Goal: Task Accomplishment & Management: Manage account settings

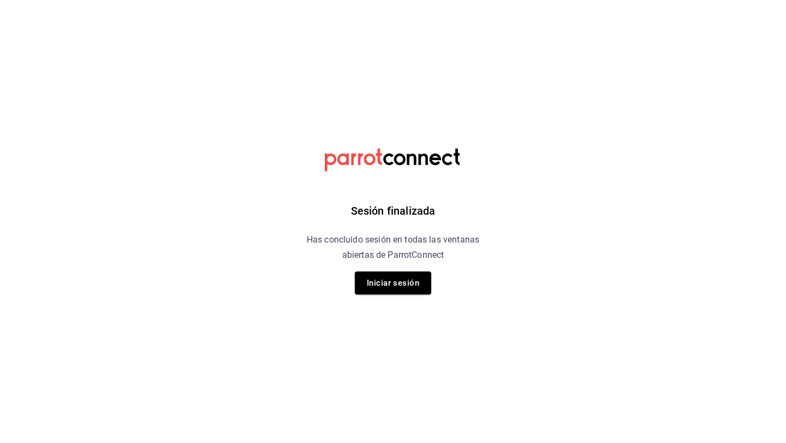
click at [406, 288] on button "Iniciar sesión" at bounding box center [393, 282] width 76 height 23
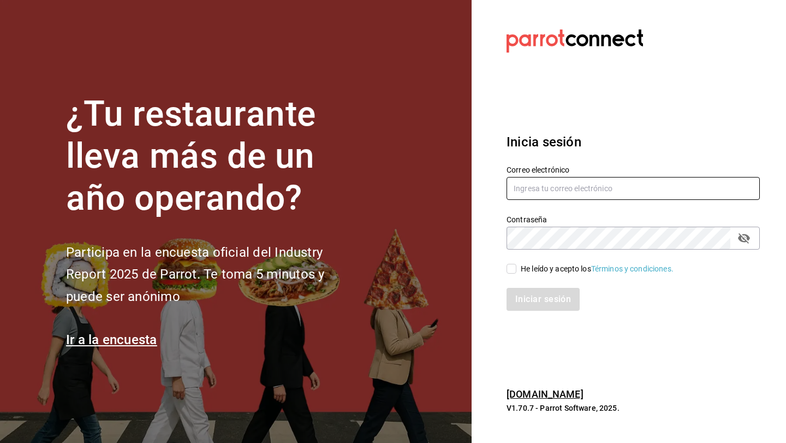
click at [563, 190] on input "text" at bounding box center [632, 188] width 253 height 23
type input "luischong@playabichis.mx"
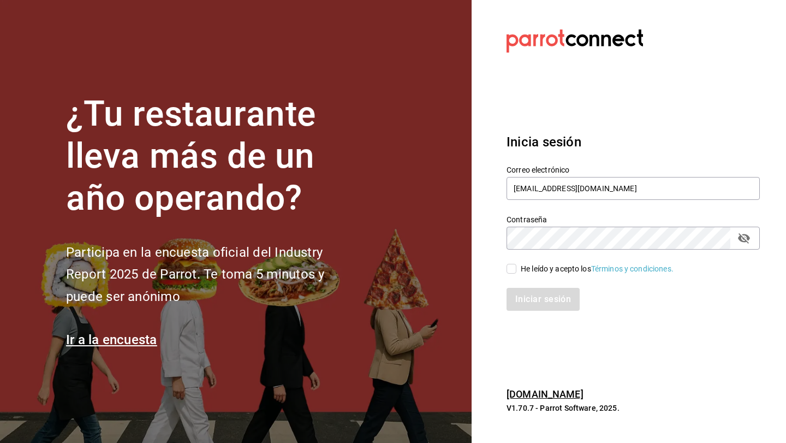
click at [512, 267] on input "He leído y acepto los Términos y condiciones." at bounding box center [511, 269] width 10 height 10
checkbox input "true"
click at [519, 301] on button "Iniciar sesión" at bounding box center [543, 299] width 74 height 23
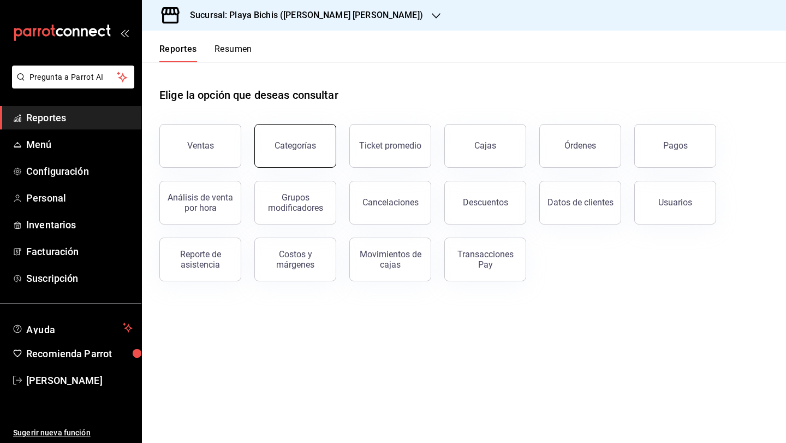
click at [277, 151] on button "Categorías" at bounding box center [295, 146] width 82 height 44
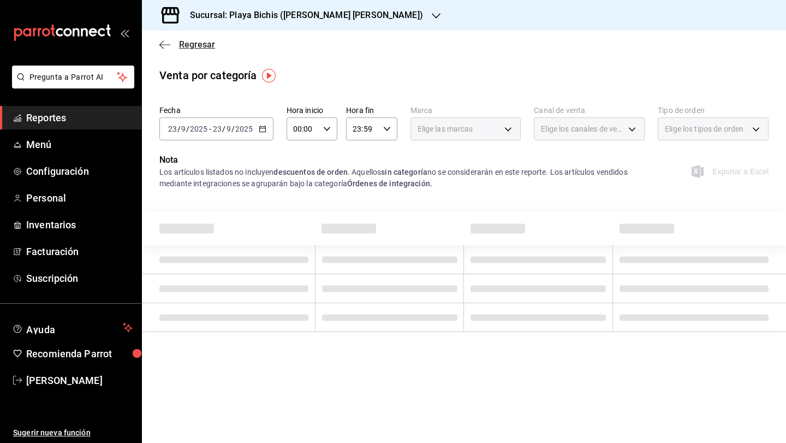
click at [172, 47] on span "Regresar" at bounding box center [187, 44] width 56 height 10
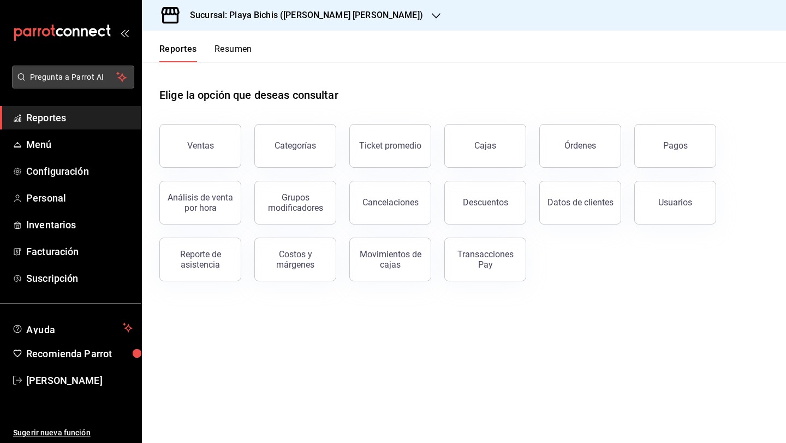
click at [45, 77] on span "Pregunta a Parrot AI" at bounding box center [73, 76] width 87 height 11
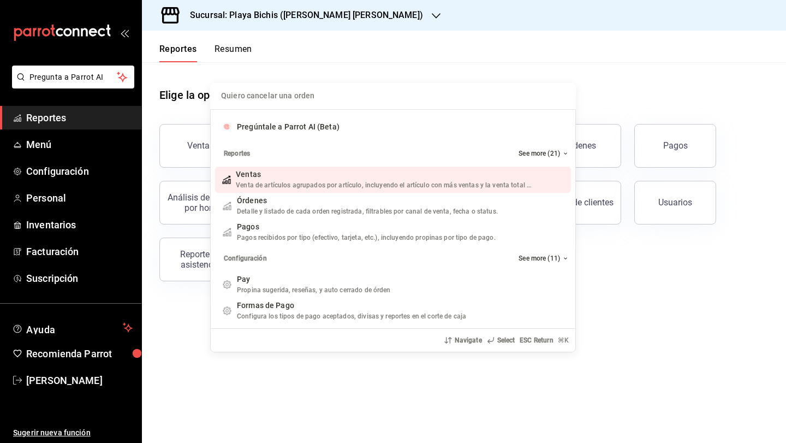
click at [279, 99] on input "Quiero cancelar una orden" at bounding box center [393, 96] width 353 height 26
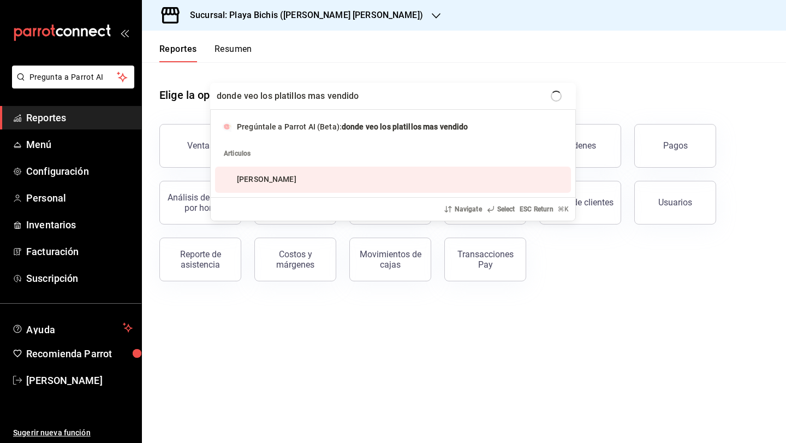
type input "donde veo los platillos mas vendidos"
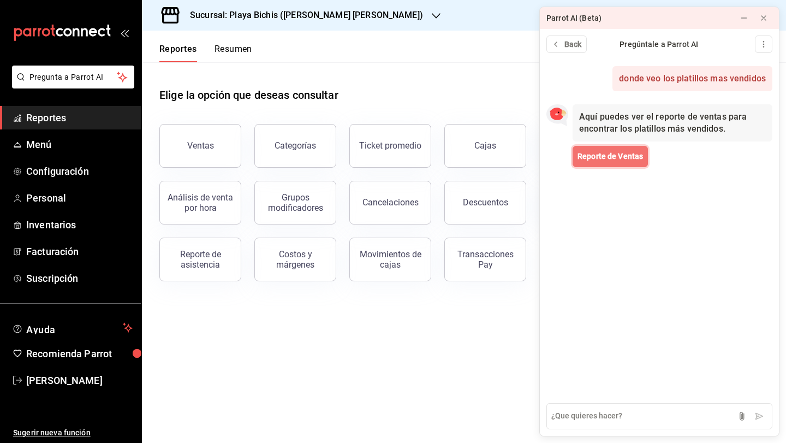
click at [599, 163] on button "Reporte de Ventas" at bounding box center [610, 156] width 75 height 21
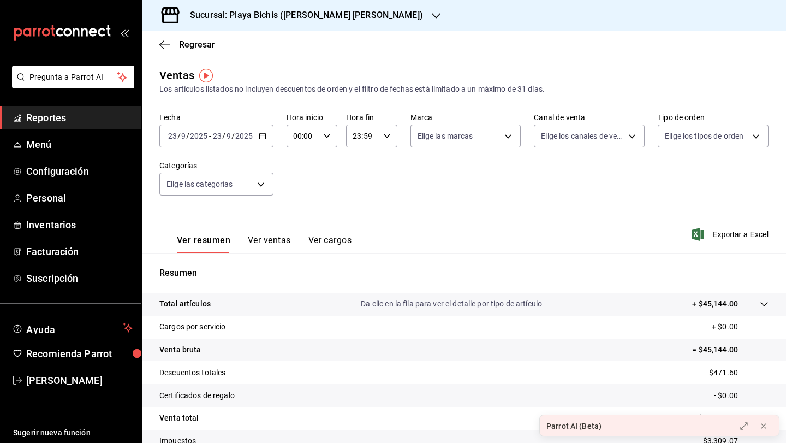
click at [273, 239] on button "Ver ventas" at bounding box center [269, 244] width 43 height 19
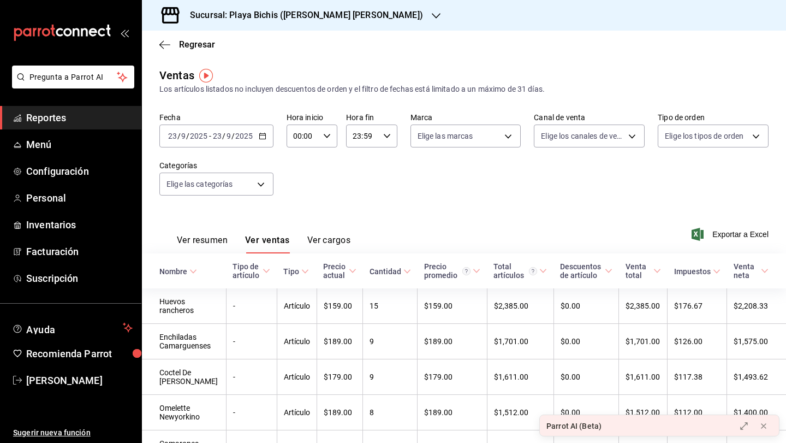
click at [263, 137] on icon "button" at bounding box center [263, 136] width 8 height 8
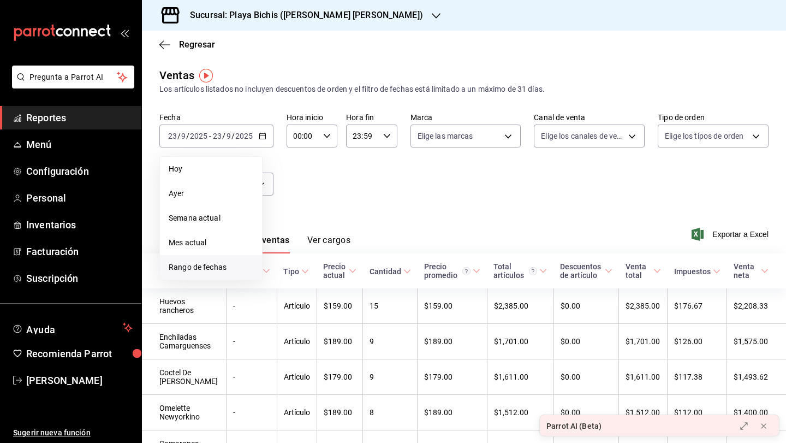
click at [230, 273] on li "Rango de fechas" at bounding box center [211, 267] width 102 height 25
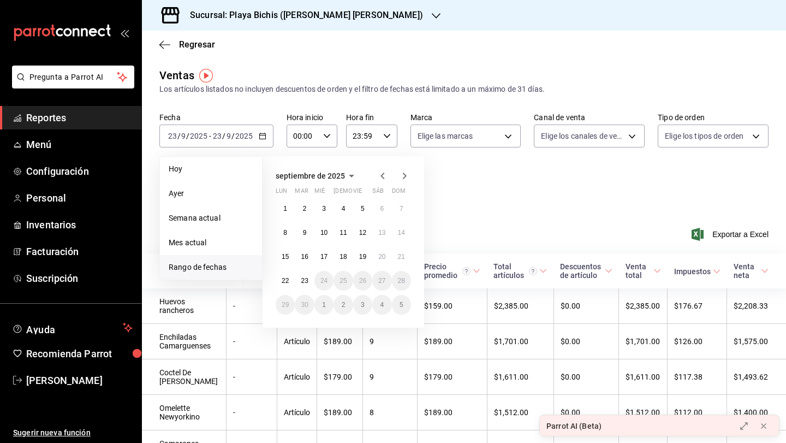
click at [384, 175] on icon "button" at bounding box center [382, 175] width 13 height 13
click at [287, 210] on abbr "28" at bounding box center [285, 209] width 7 height 8
click at [403, 175] on icon "button" at bounding box center [405, 178] width 4 height 7
click at [361, 209] on abbr "1" at bounding box center [363, 209] width 4 height 8
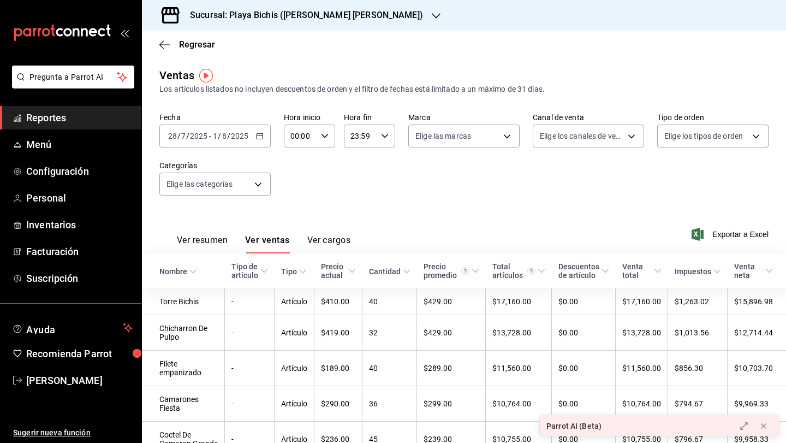
click at [257, 140] on div "2025-07-28 28 / 7 / 2025 - 2025-08-01 1 / 8 / 2025" at bounding box center [214, 135] width 111 height 23
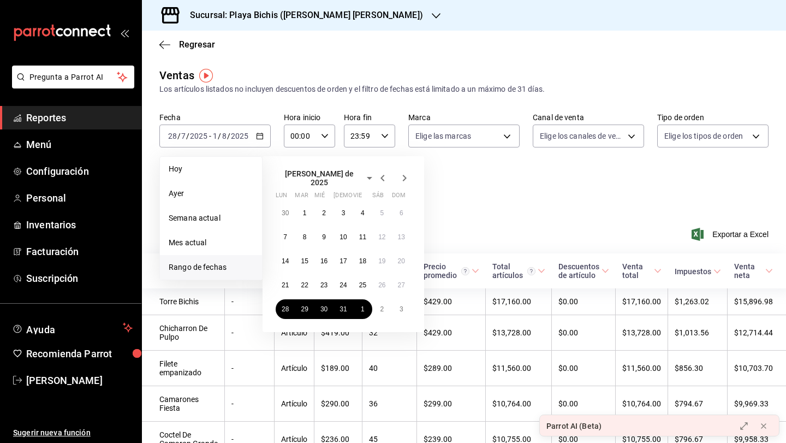
click at [404, 177] on icon "button" at bounding box center [405, 178] width 4 height 7
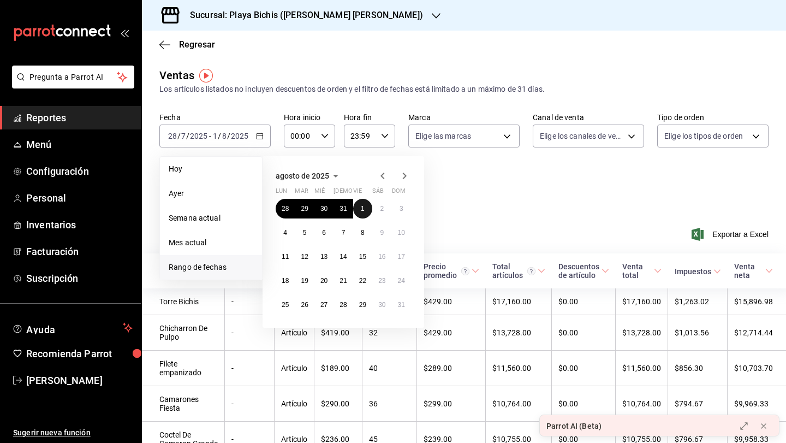
click at [364, 208] on button "1" at bounding box center [362, 209] width 19 height 20
click at [398, 306] on abbr "31" at bounding box center [401, 305] width 7 height 8
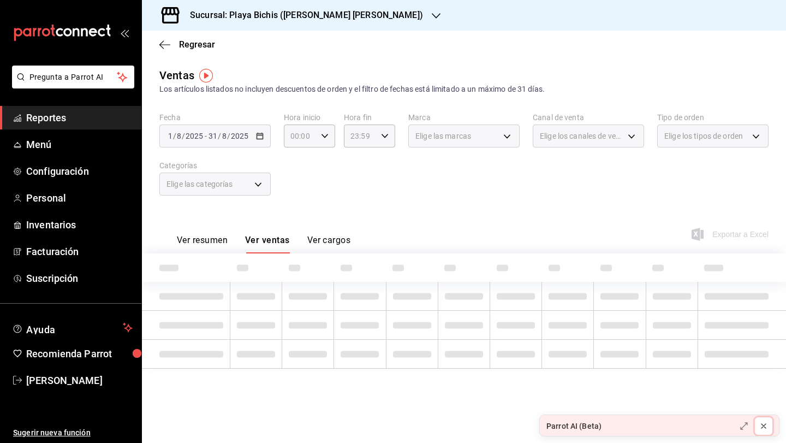
click at [761, 425] on icon at bounding box center [763, 425] width 9 height 9
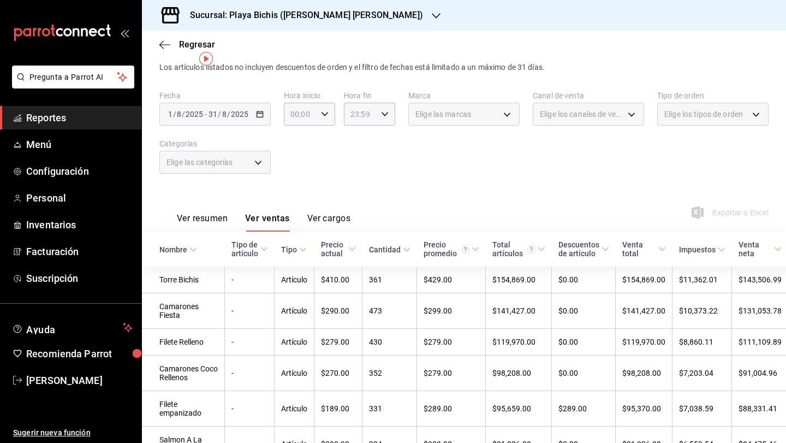
scroll to position [15, 0]
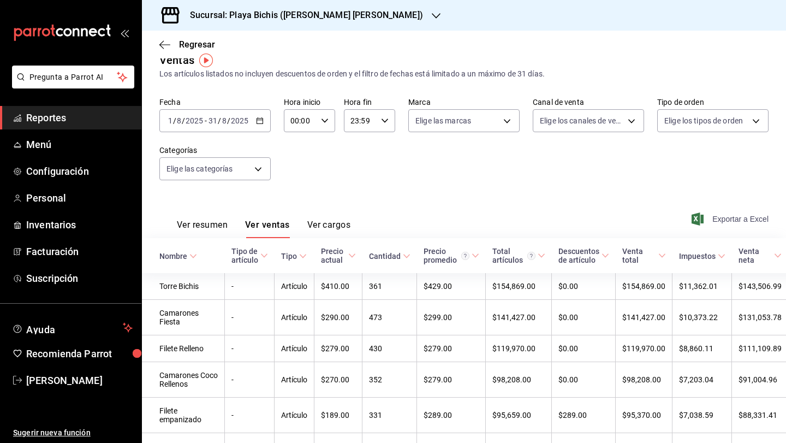
click at [740, 218] on span "Exportar a Excel" at bounding box center [731, 218] width 75 height 13
click at [216, 15] on h3 "Sucursal: Playa Bichis ([PERSON_NAME] [PERSON_NAME])" at bounding box center [302, 15] width 242 height 13
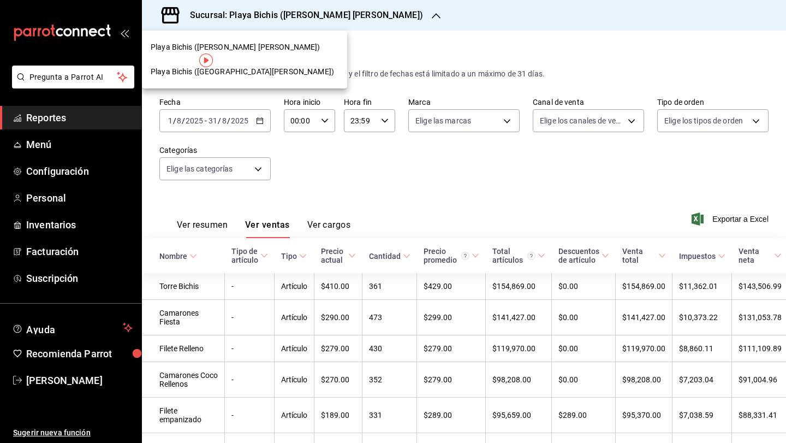
click at [43, 198] on div at bounding box center [393, 221] width 786 height 443
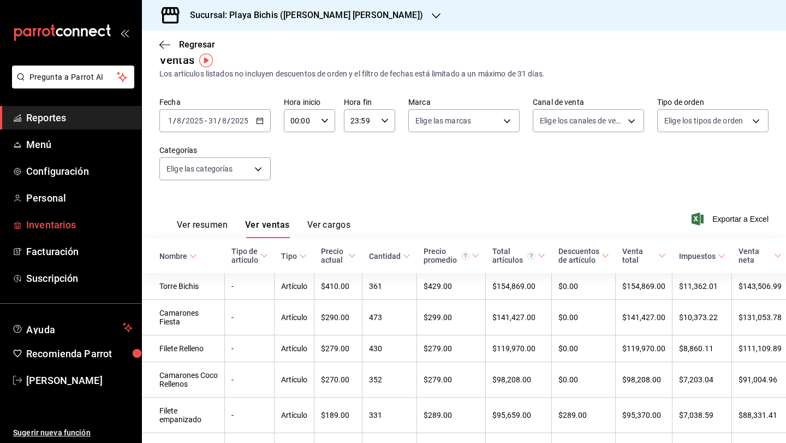
click at [38, 227] on span "Inventarios" at bounding box center [79, 224] width 106 height 15
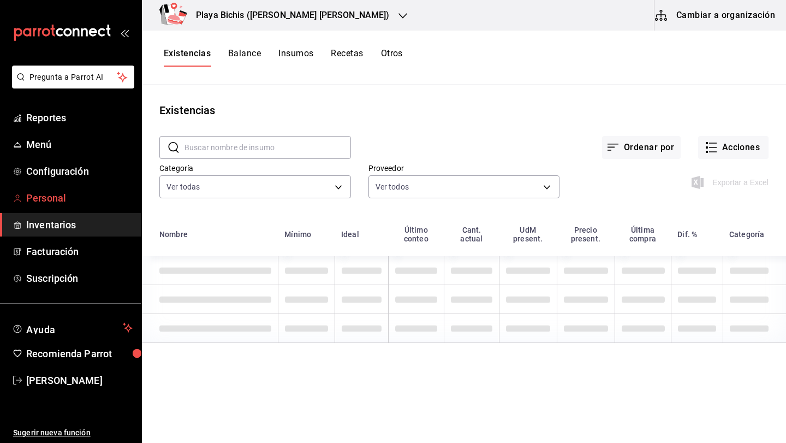
click at [43, 200] on span "Personal" at bounding box center [79, 197] width 106 height 15
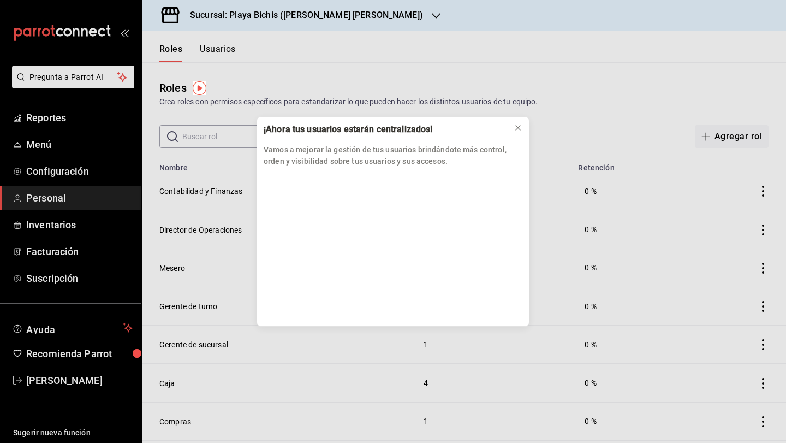
click at [46, 148] on div "¡Ahora tus usuarios estarán centralizados! Vamos a mejorar la gestión de tus us…" at bounding box center [393, 221] width 786 height 443
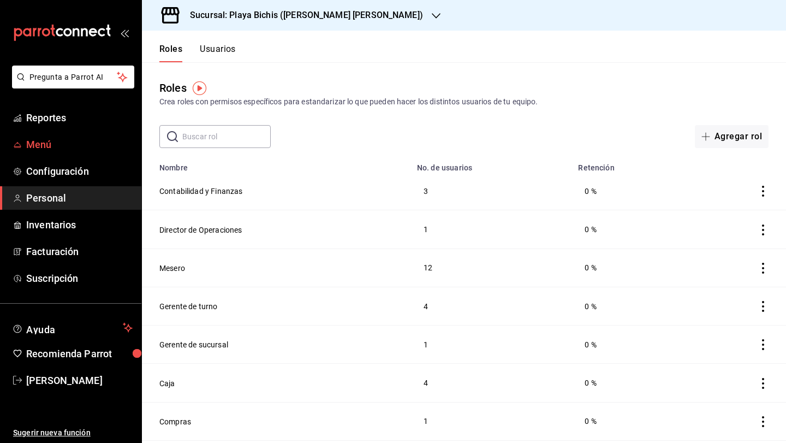
click at [39, 148] on span "Menú" at bounding box center [79, 144] width 106 height 15
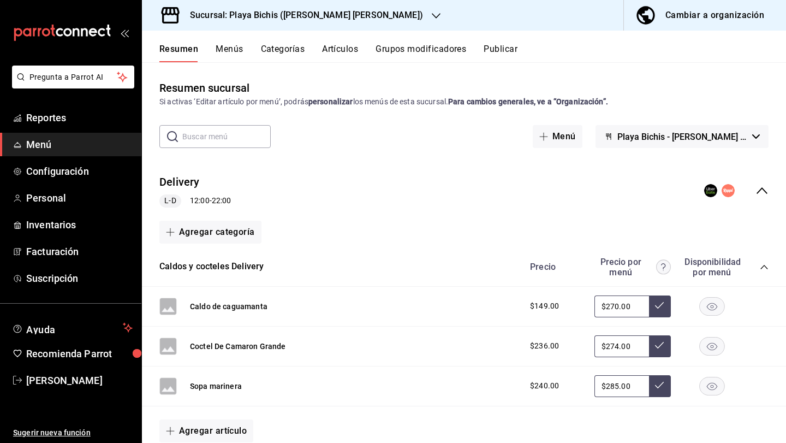
click at [716, 17] on div "Cambiar a organización" at bounding box center [714, 15] width 99 height 15
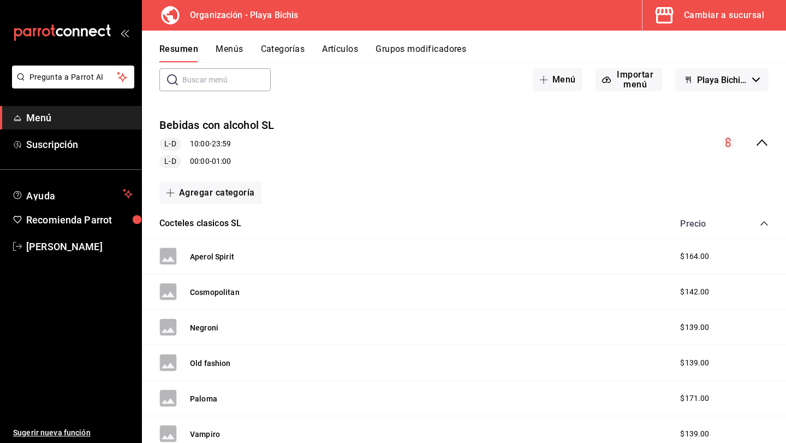
scroll to position [58, 0]
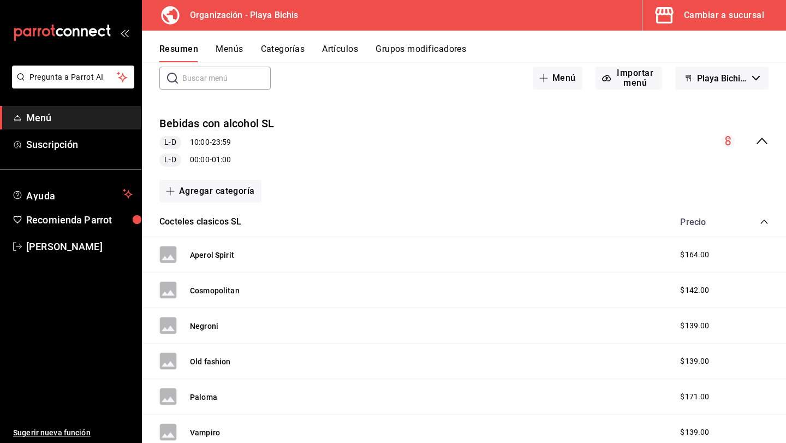
click at [764, 144] on icon "collapse-menu-row" at bounding box center [761, 140] width 13 height 13
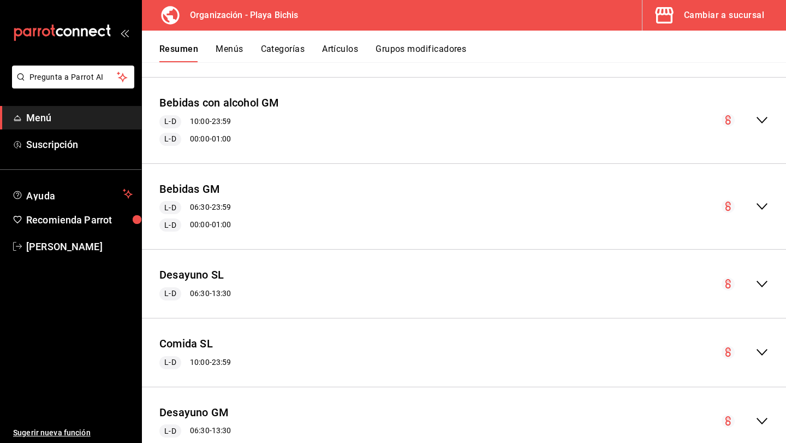
scroll to position [492, 0]
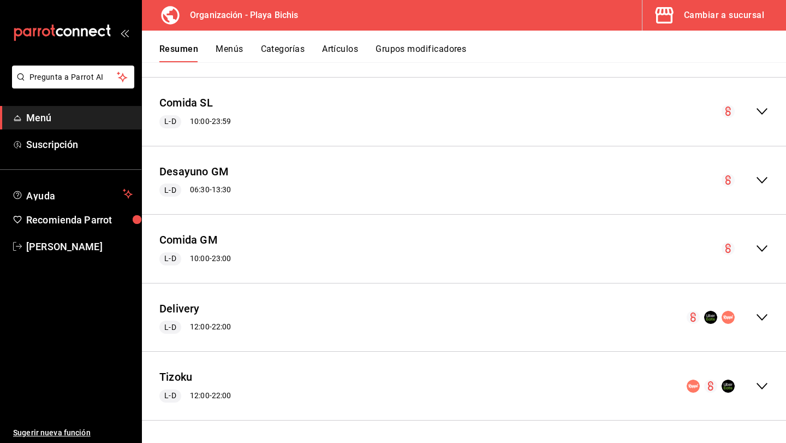
click at [764, 318] on icon "collapse-menu-row" at bounding box center [761, 317] width 11 height 7
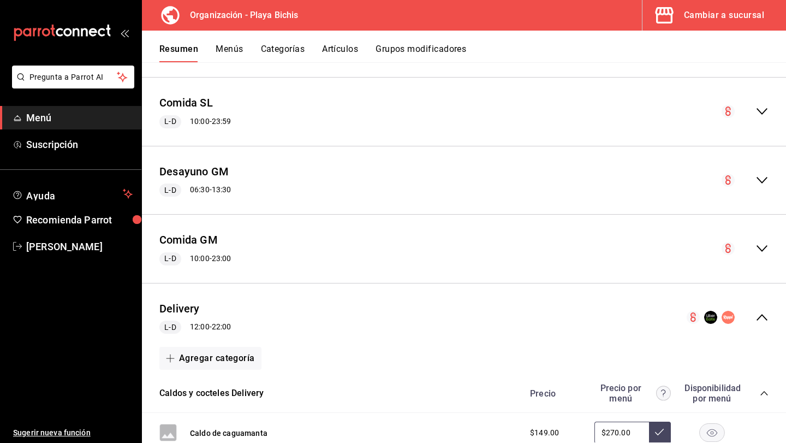
scroll to position [498, 0]
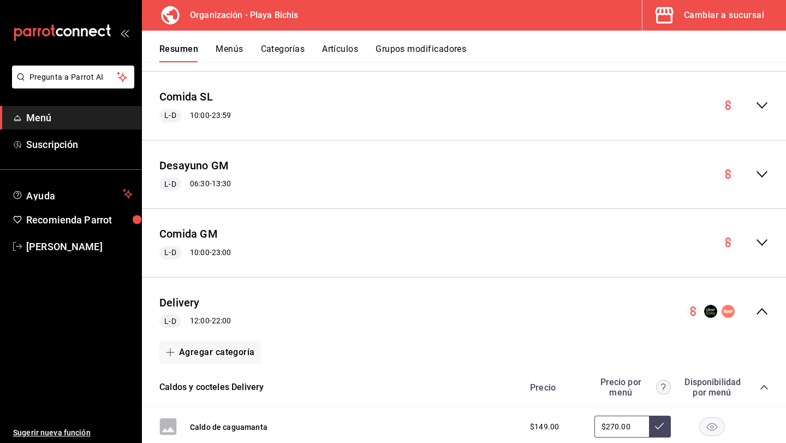
click at [232, 51] on button "Menús" at bounding box center [229, 53] width 27 height 19
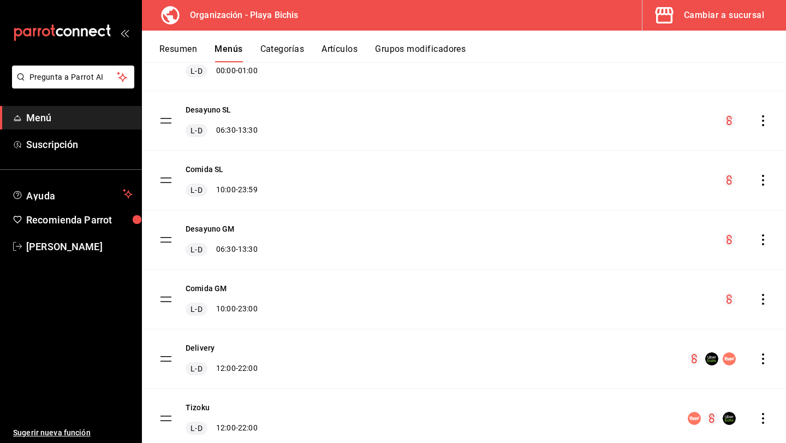
scroll to position [410, 0]
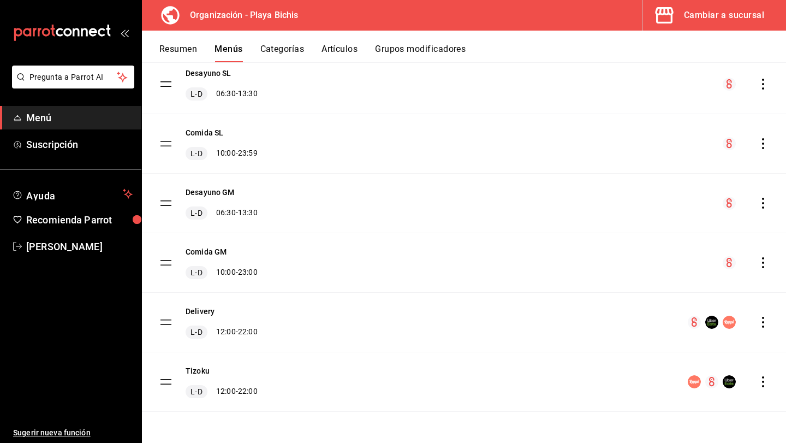
click at [765, 325] on icon "actions" at bounding box center [763, 322] width 11 height 11
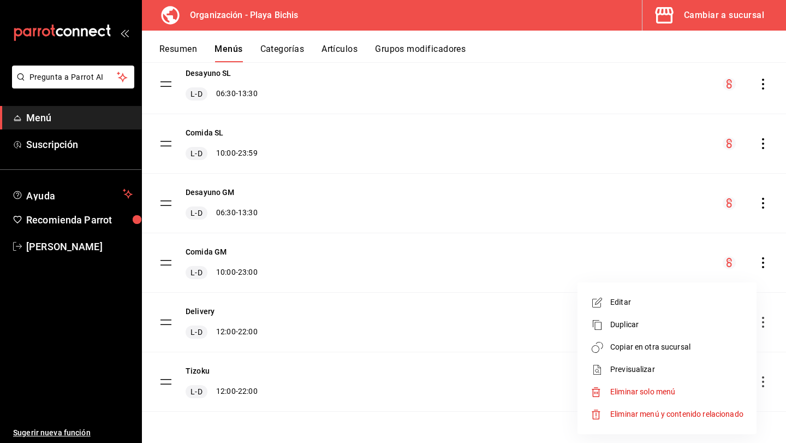
click at [678, 306] on span "Editar" at bounding box center [676, 301] width 133 height 11
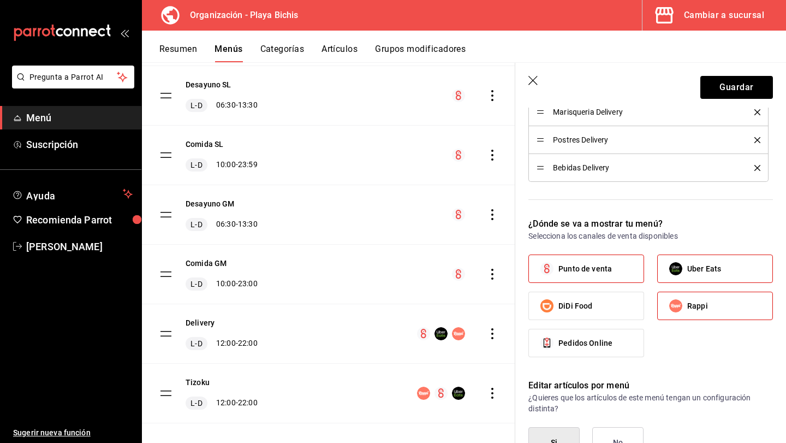
scroll to position [549, 0]
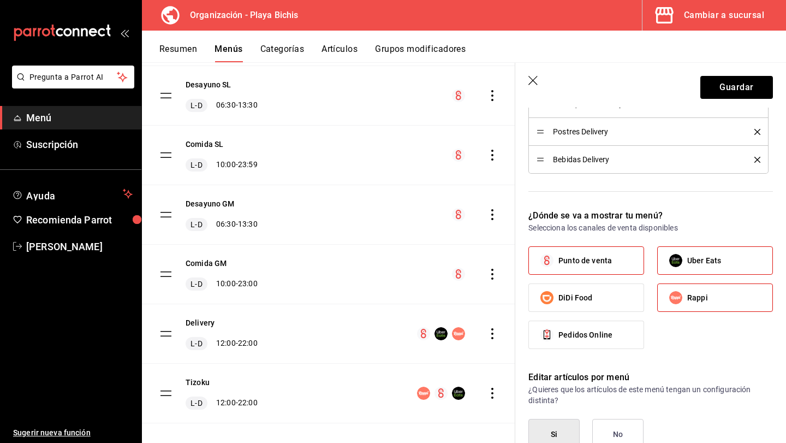
click at [592, 258] on span "Punto de venta" at bounding box center [584, 260] width 53 height 11
click at [558, 258] on input "Punto de venta" at bounding box center [546, 260] width 23 height 23
checkbox input "false"
click at [745, 89] on button "Guardar" at bounding box center [736, 87] width 73 height 23
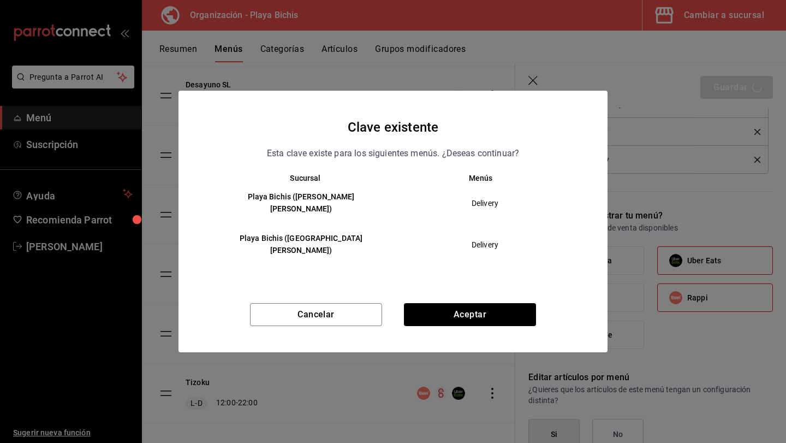
click at [445, 318] on div "Cancelar Aceptar" at bounding box center [392, 327] width 429 height 49
click at [448, 304] on button "Aceptar" at bounding box center [470, 314] width 132 height 23
checkbox input "false"
type input "1758670150269"
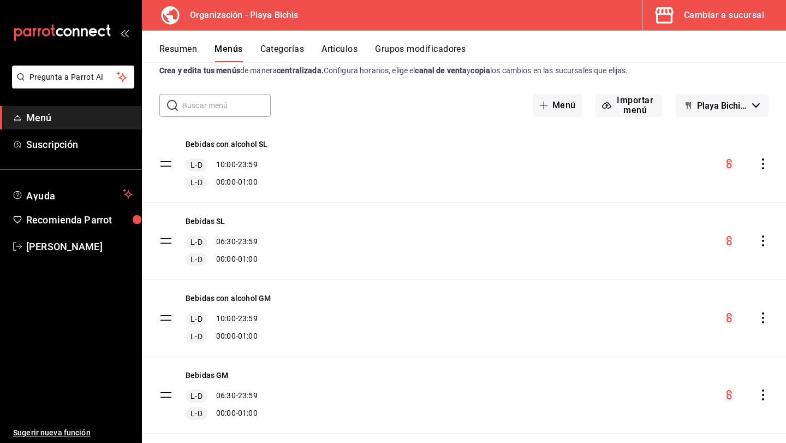
click at [188, 50] on button "Resumen" at bounding box center [178, 53] width 38 height 19
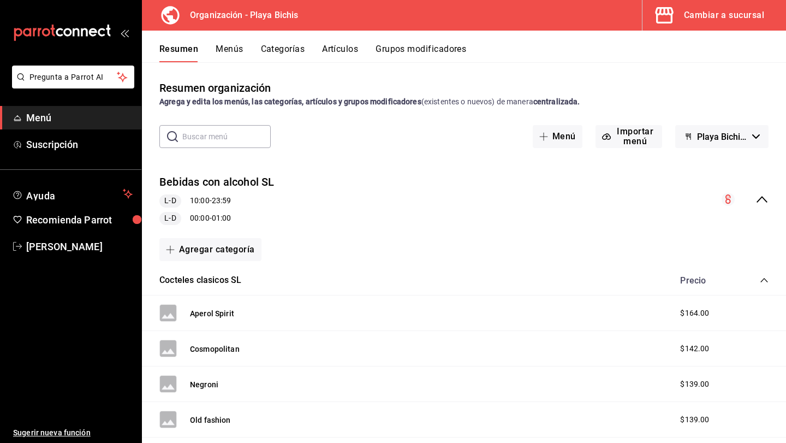
click at [767, 198] on icon "collapse-menu-row" at bounding box center [761, 199] width 13 height 13
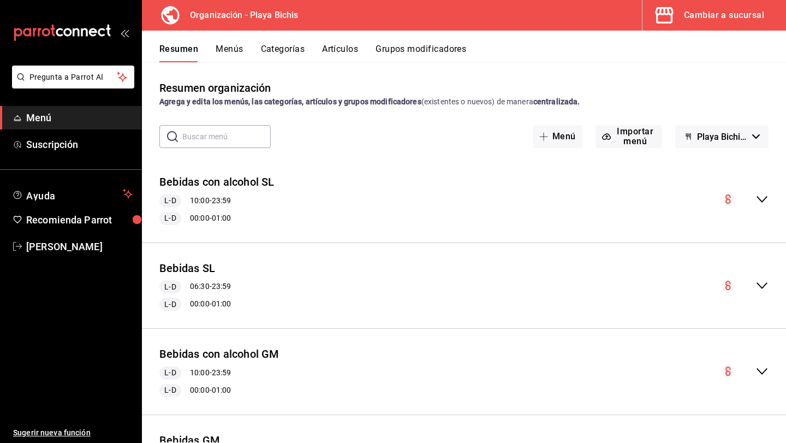
click at [235, 46] on button "Menús" at bounding box center [229, 53] width 27 height 19
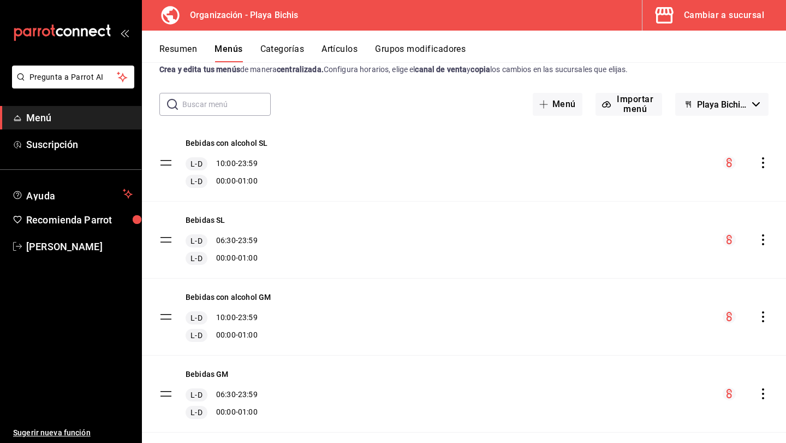
scroll to position [51, 0]
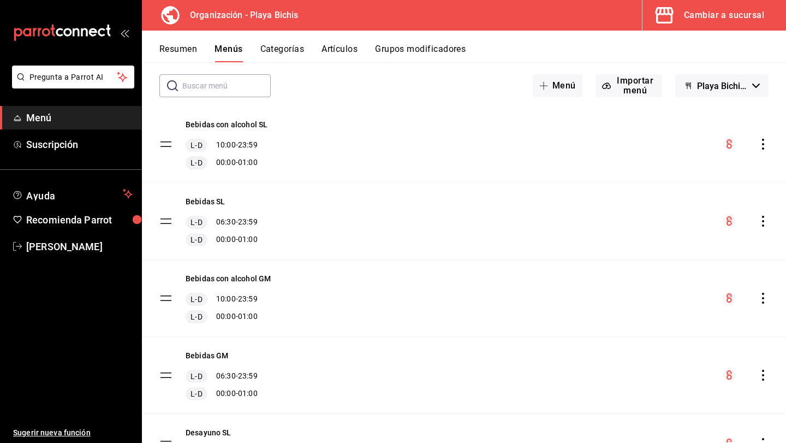
click at [288, 51] on button "Categorías" at bounding box center [282, 53] width 44 height 19
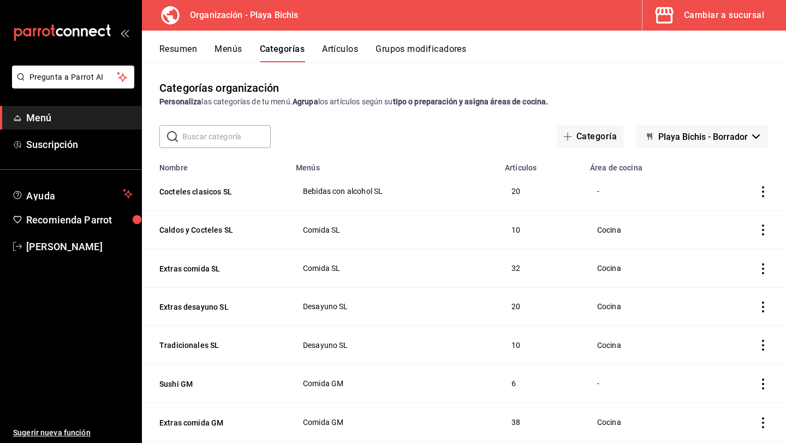
click at [333, 48] on button "Artículos" at bounding box center [340, 53] width 36 height 19
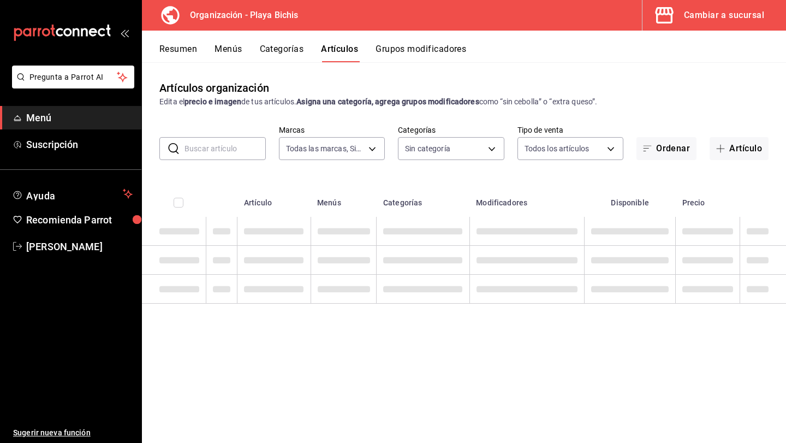
type input "8ebe99e7-8ccb-42e5-9a90-2c7c819c0618,2a1bdb06-3383-4ba0-a971-51aee5cfb993,28e32…"
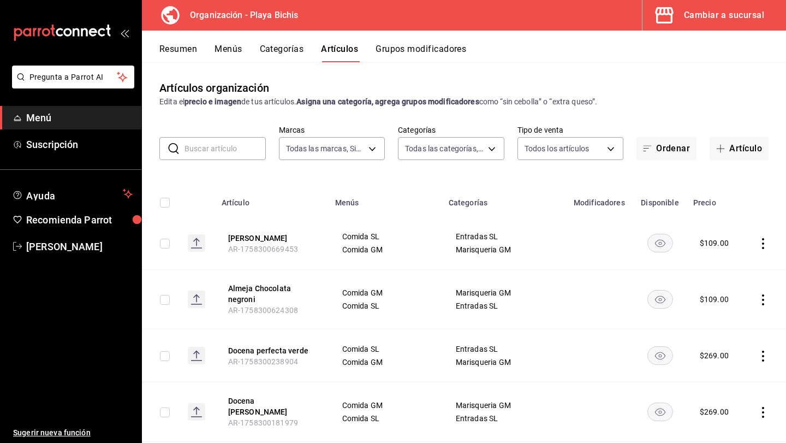
click at [287, 52] on button "Categorías" at bounding box center [282, 53] width 44 height 19
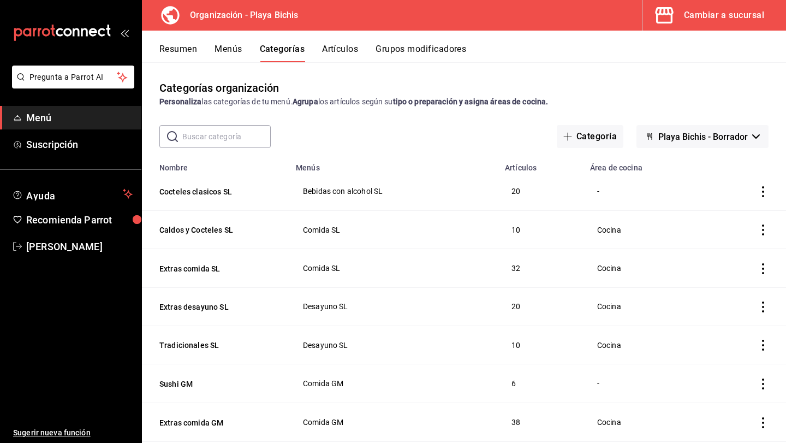
click at [339, 47] on button "Artículos" at bounding box center [340, 53] width 36 height 19
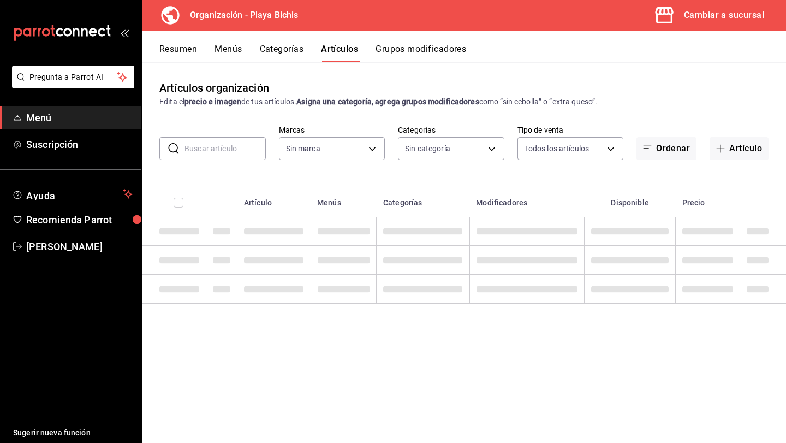
type input "2b6203e3-68c9-492c-8139-d2404e68bc4d,5cffe0c5-1d87-45c7-8974-ad5cddc46f5f"
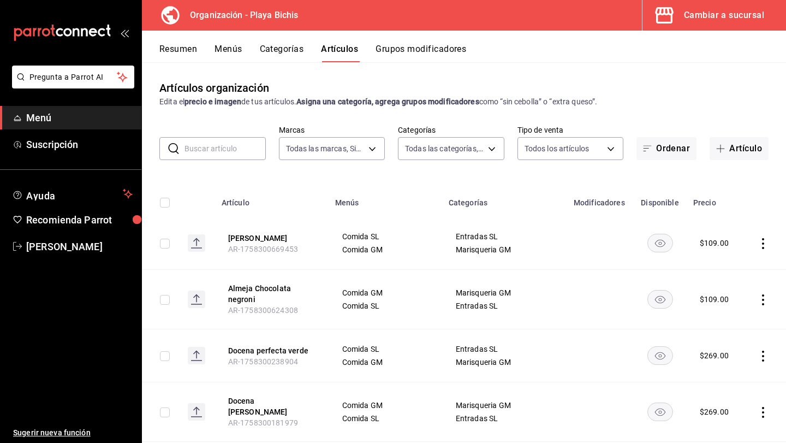
type input "8ebe99e7-8ccb-42e5-9a90-2c7c819c0618,2a1bdb06-3383-4ba0-a971-51aee5cfb993,28e32…"
click at [735, 151] on button "Artículo" at bounding box center [739, 148] width 59 height 23
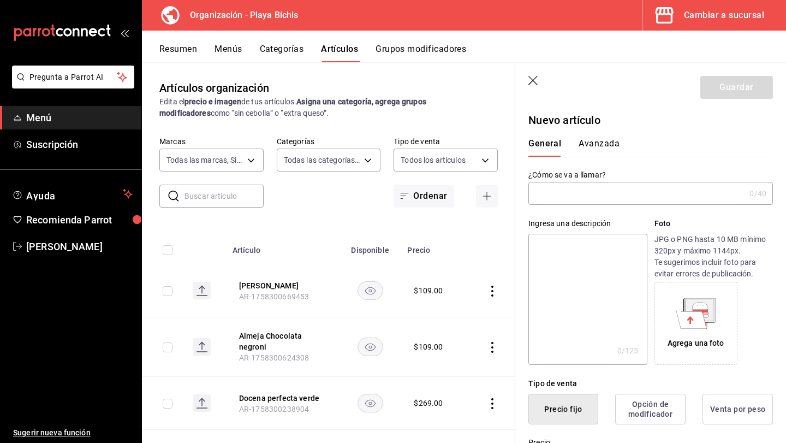
type input "a"
type input "Botella de Don Julio 70"
click at [603, 308] on textarea at bounding box center [587, 299] width 118 height 131
click at [589, 270] on textarea at bounding box center [587, 299] width 118 height 131
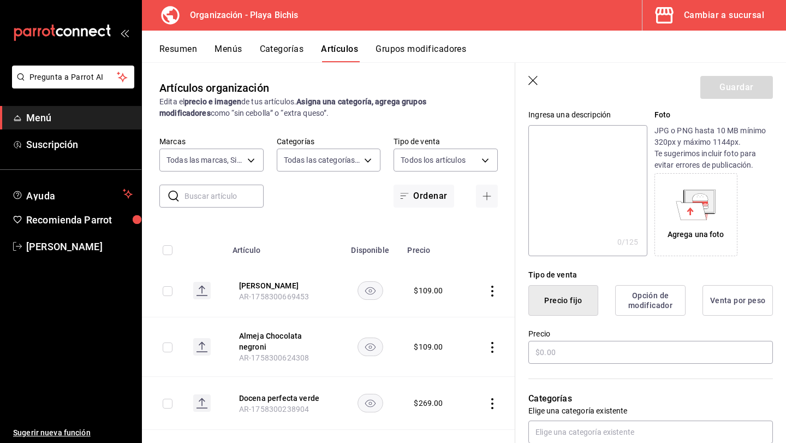
scroll to position [156, 0]
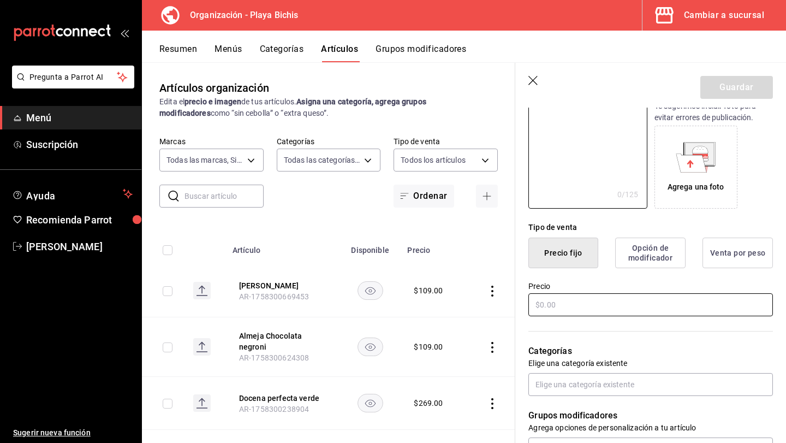
click at [575, 298] on input "text" at bounding box center [650, 304] width 245 height 23
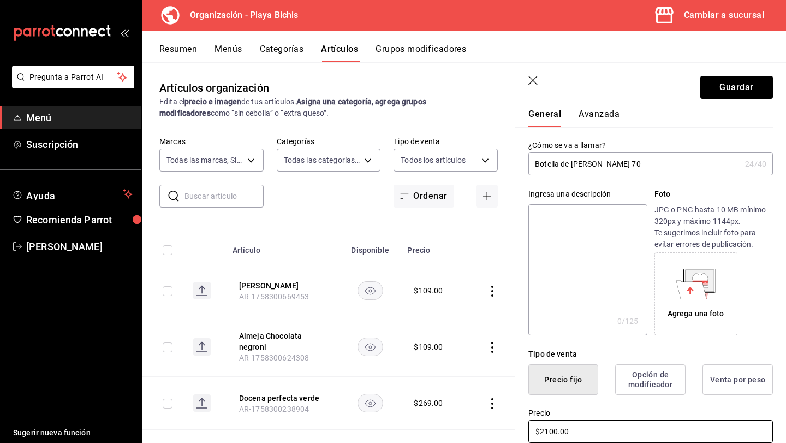
scroll to position [0, 0]
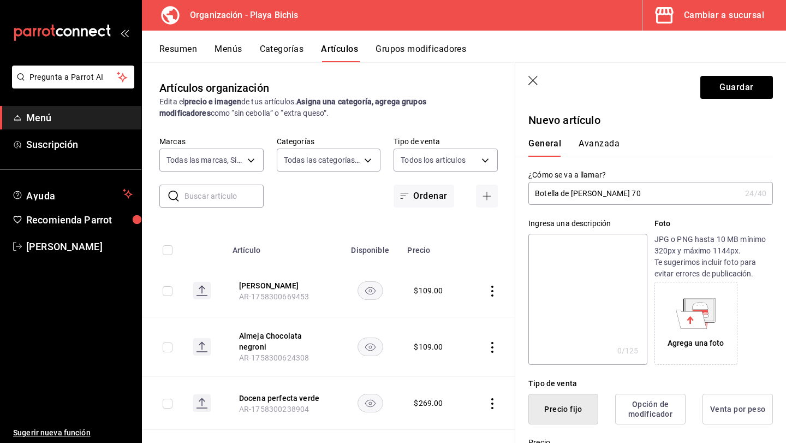
type input "$2100.00"
click at [603, 148] on button "Avanzada" at bounding box center [599, 147] width 41 height 19
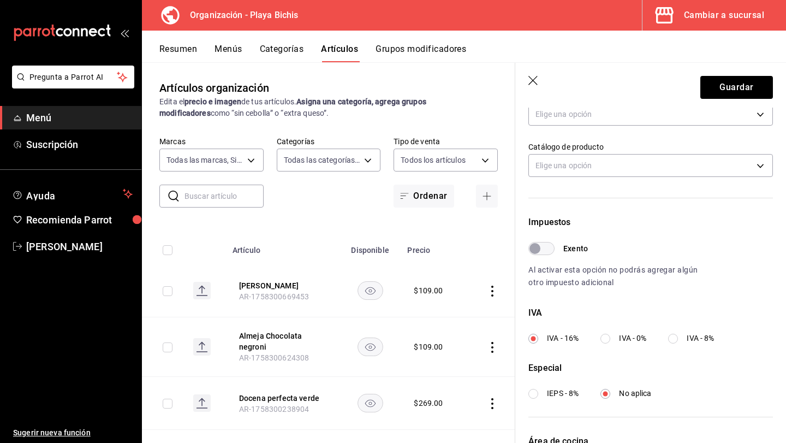
scroll to position [252, 0]
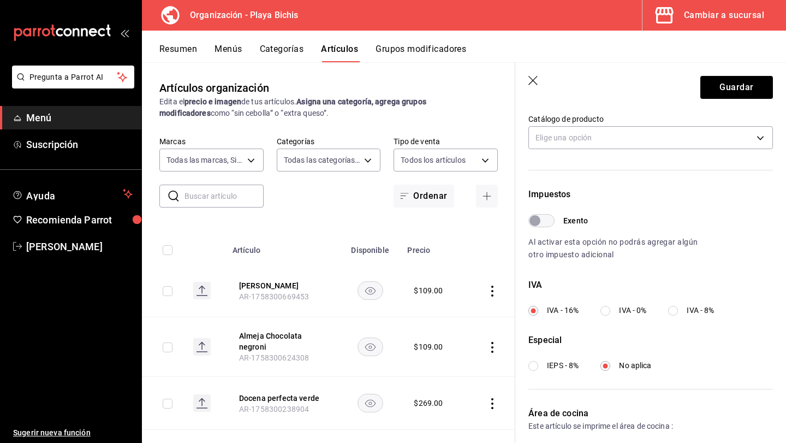
click at [679, 309] on label "IVA - 8%" at bounding box center [691, 310] width 46 height 11
click at [678, 309] on input "IVA - 8%" at bounding box center [673, 311] width 10 height 10
radio input "true"
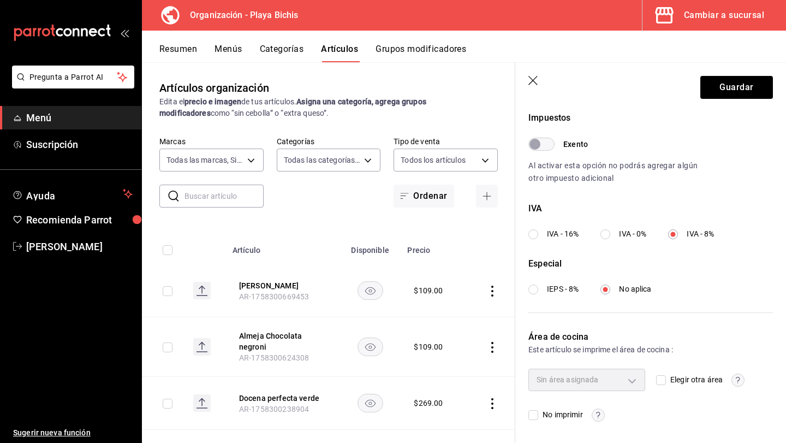
scroll to position [0, 0]
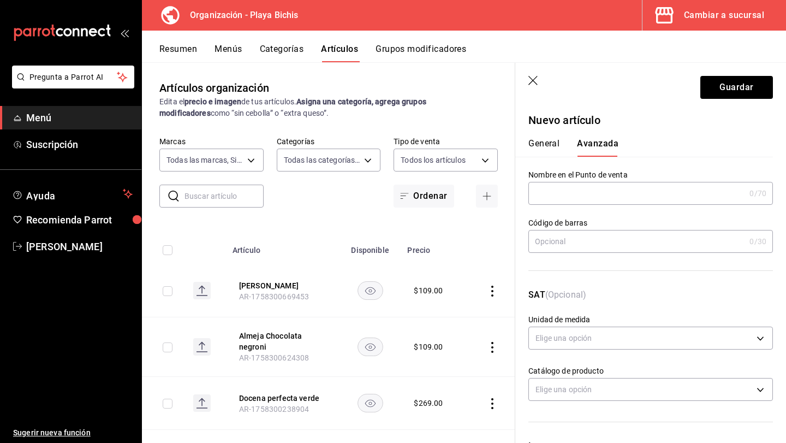
click at [548, 140] on button "General" at bounding box center [543, 147] width 31 height 19
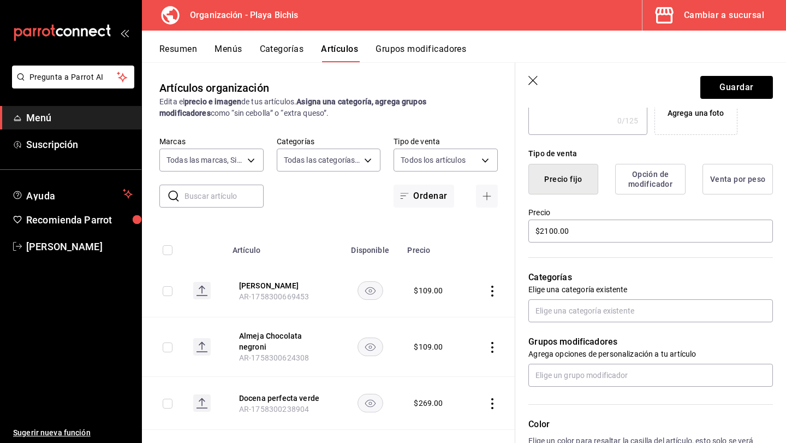
scroll to position [286, 0]
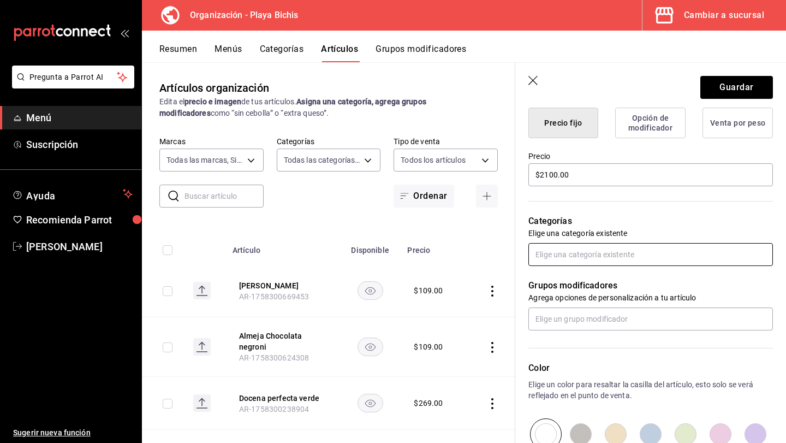
click at [604, 249] on input "text" at bounding box center [650, 254] width 245 height 23
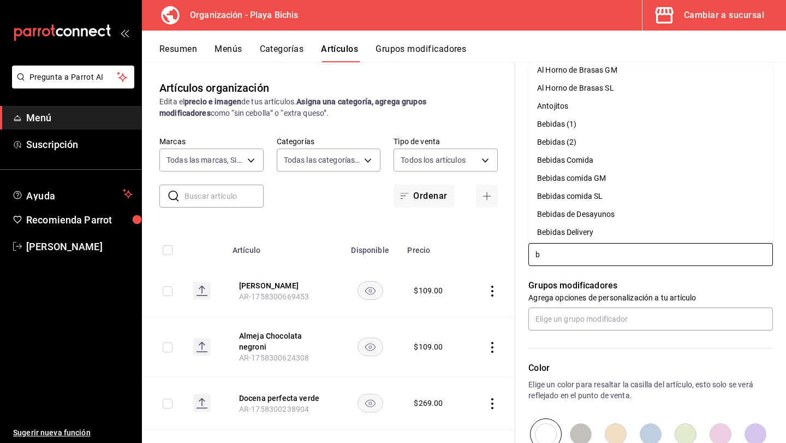
scroll to position [0, 0]
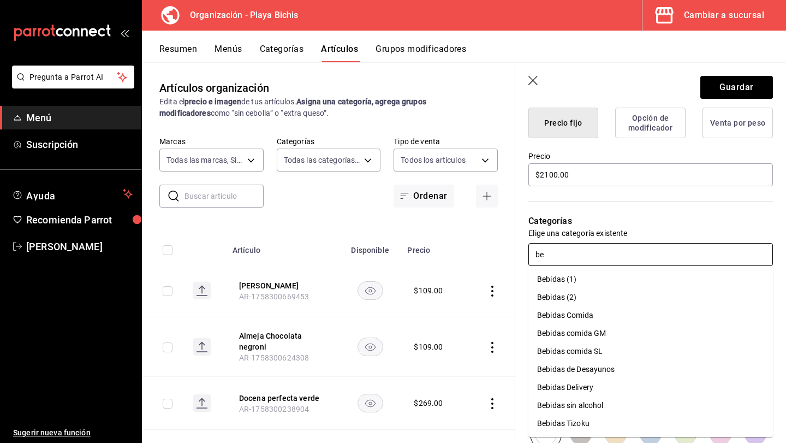
type input "b"
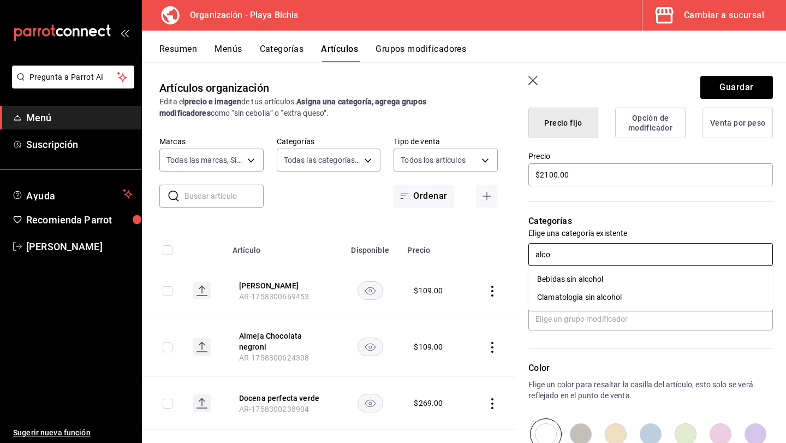
click at [612, 252] on input "alco" at bounding box center [650, 254] width 245 height 23
type input "a"
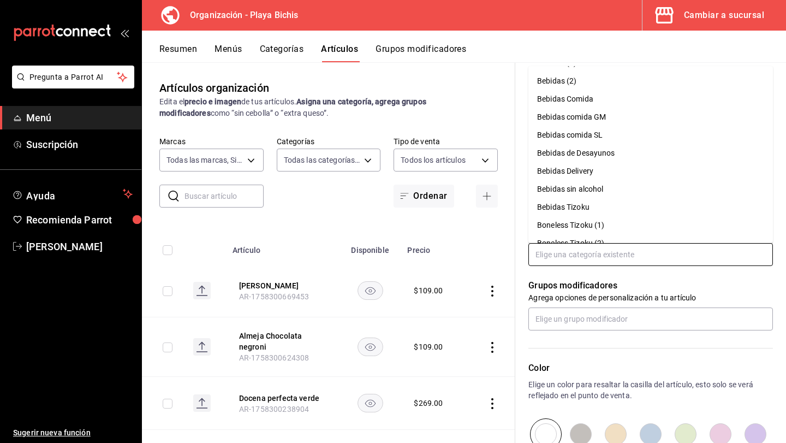
scroll to position [118, 0]
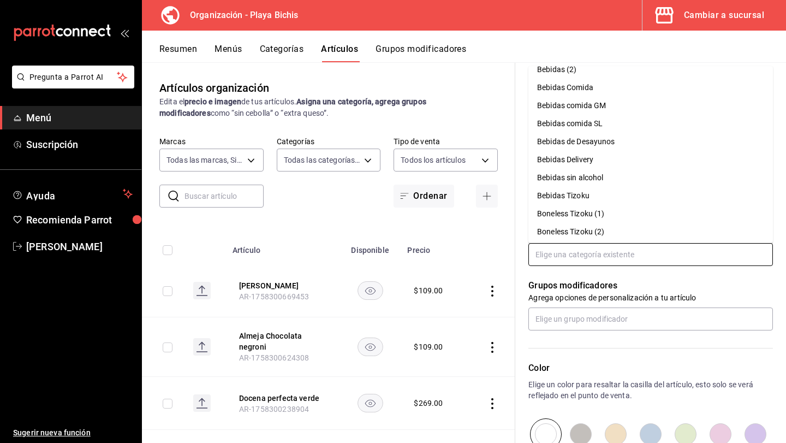
click at [585, 106] on li "Bebidas comida GM" at bounding box center [650, 106] width 245 height 18
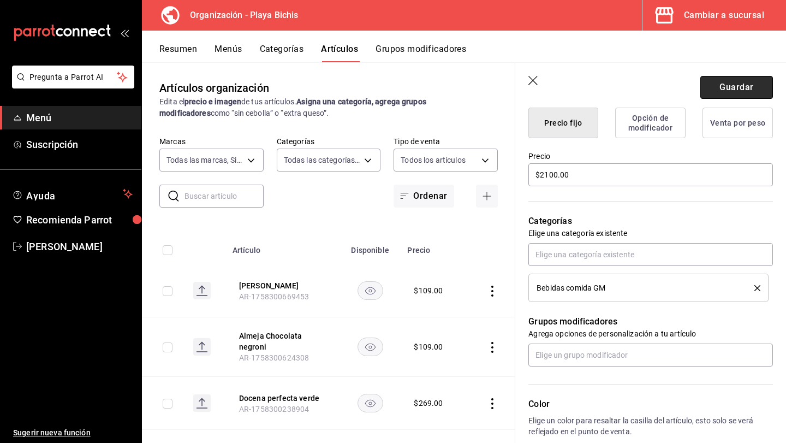
click at [725, 88] on button "Guardar" at bounding box center [736, 87] width 73 height 23
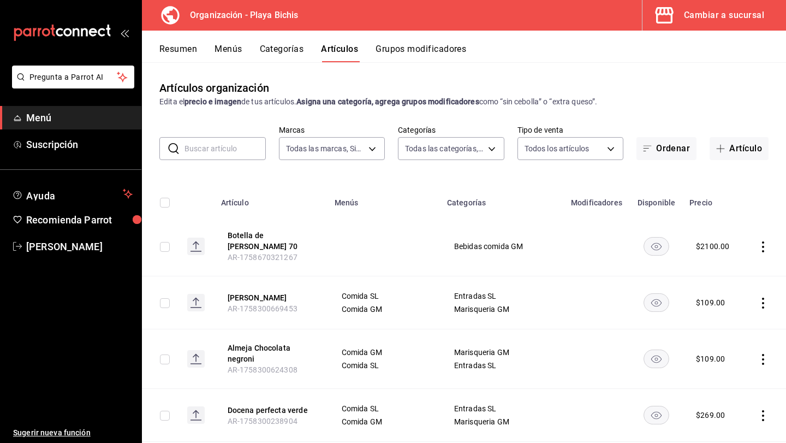
click at [230, 49] on button "Menús" at bounding box center [227, 53] width 27 height 19
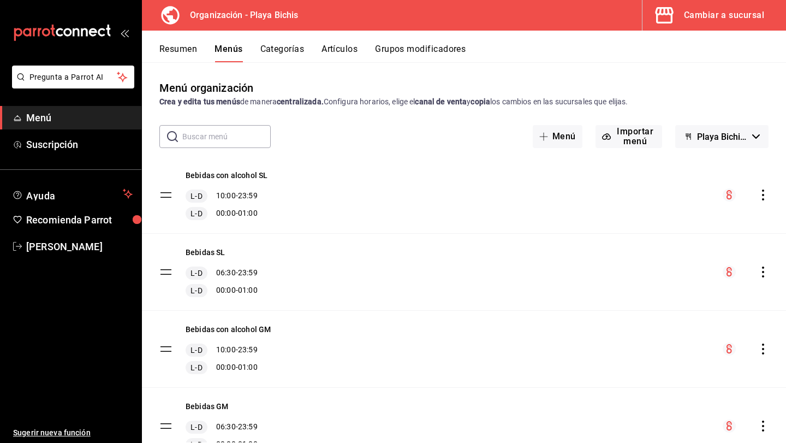
click at [287, 52] on button "Categorías" at bounding box center [282, 53] width 44 height 19
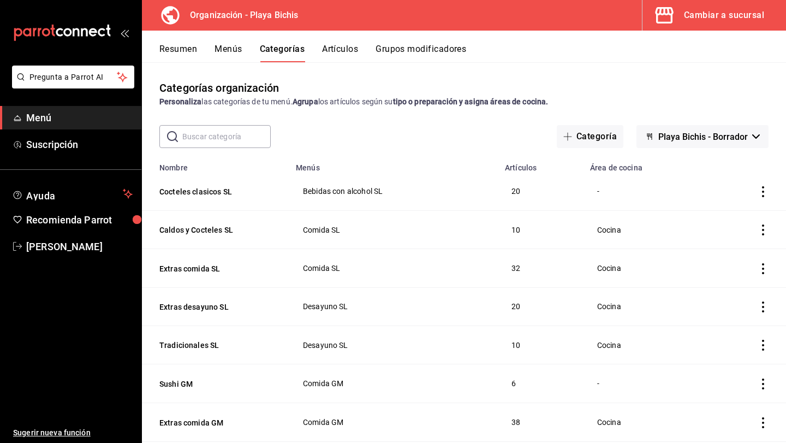
click at [341, 51] on button "Artículos" at bounding box center [340, 53] width 36 height 19
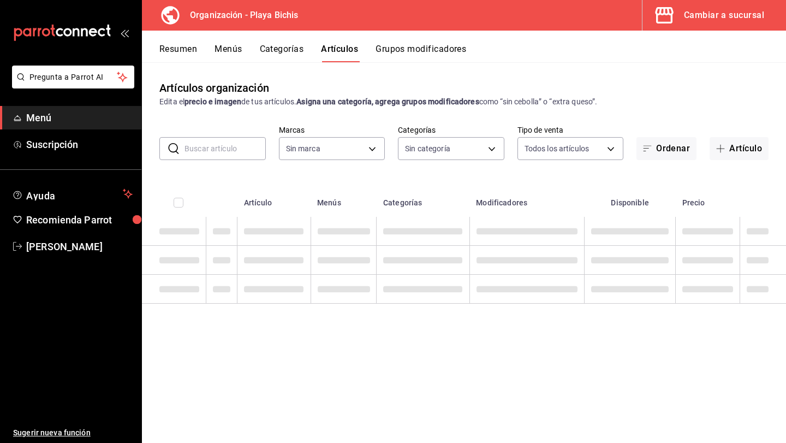
type input "2b6203e3-68c9-492c-8139-d2404e68bc4d,5cffe0c5-1d87-45c7-8974-ad5cddc46f5f"
click at [230, 50] on button "Menús" at bounding box center [227, 53] width 27 height 19
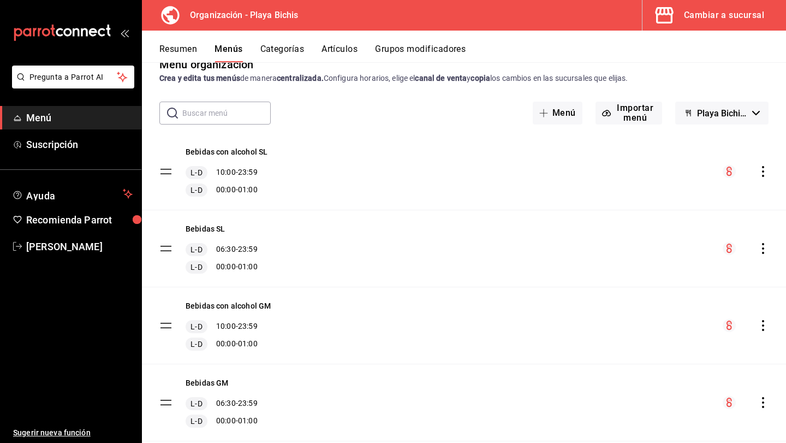
scroll to position [45, 0]
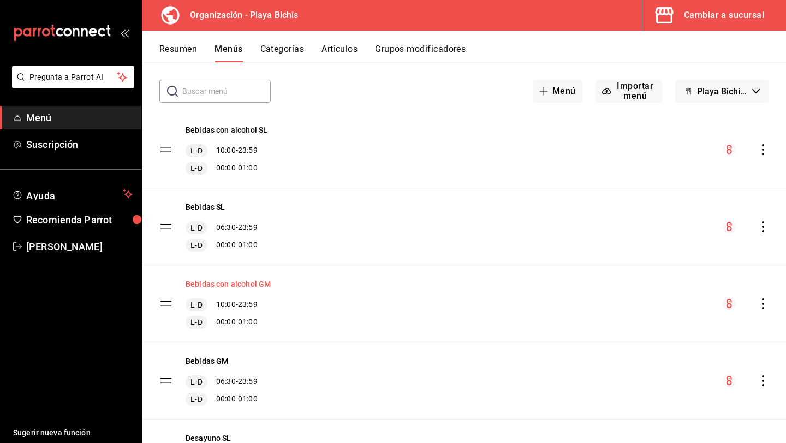
click at [257, 283] on button "Bebidas con alcohol GM" at bounding box center [228, 283] width 85 height 11
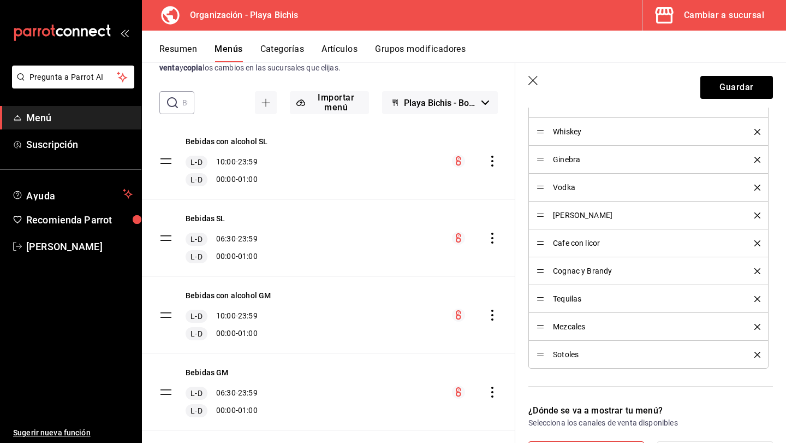
scroll to position [717, 0]
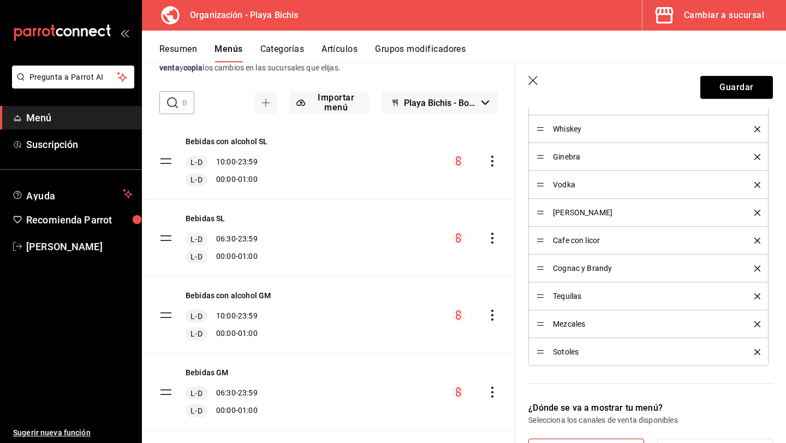
click at [344, 49] on button "Artículos" at bounding box center [339, 53] width 36 height 19
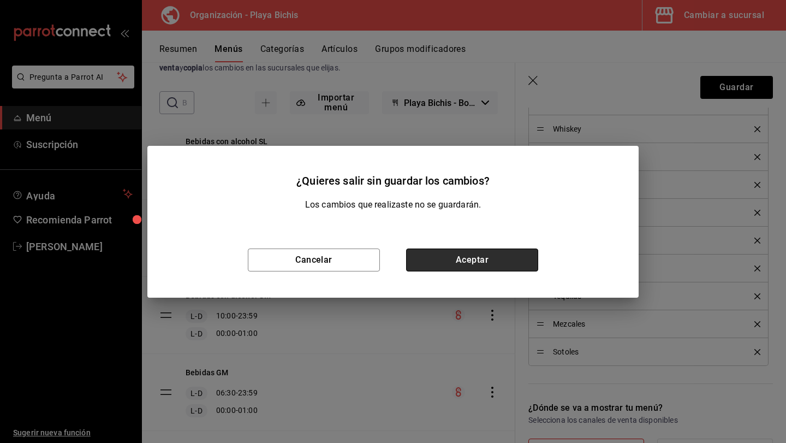
click at [449, 267] on button "Aceptar" at bounding box center [472, 259] width 132 height 23
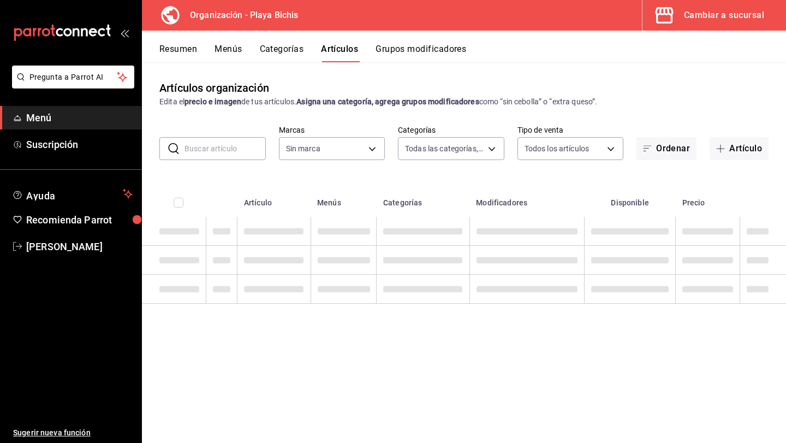
type input "2b6203e3-68c9-492c-8139-d2404e68bc4d,5cffe0c5-1d87-45c7-8974-ad5cddc46f5f"
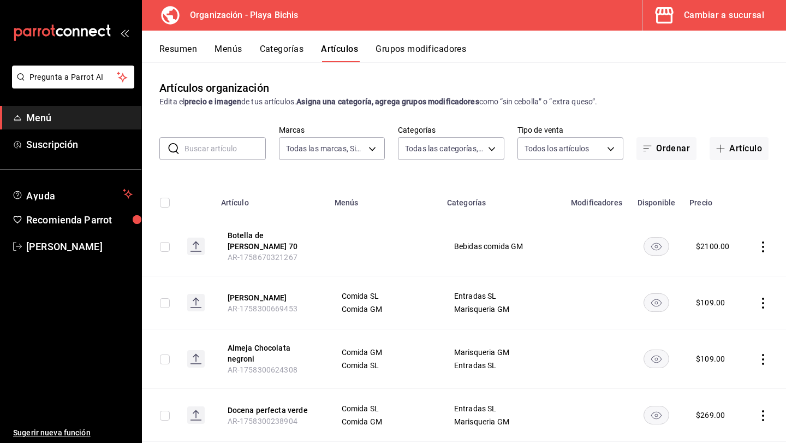
click at [767, 243] on icon "actions" at bounding box center [763, 246] width 11 height 11
click at [728, 272] on span "Editar" at bounding box center [730, 268] width 28 height 11
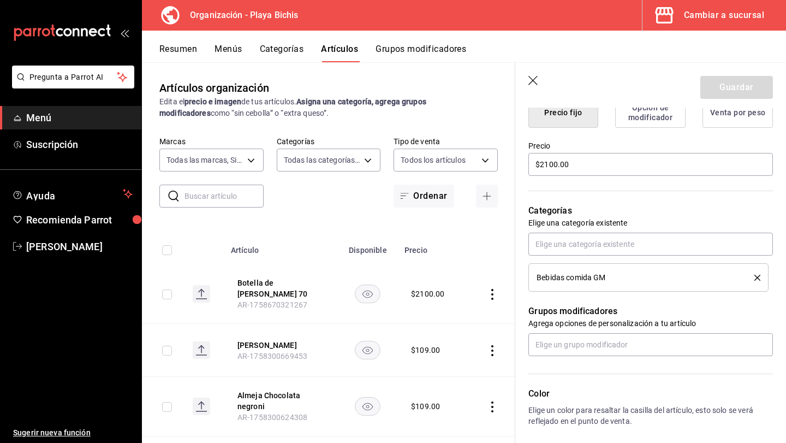
scroll to position [288, 0]
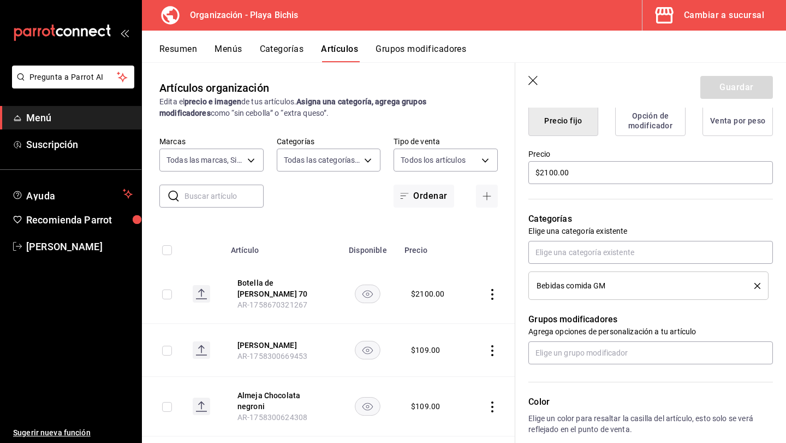
click at [757, 283] on icon "delete" at bounding box center [757, 286] width 6 height 6
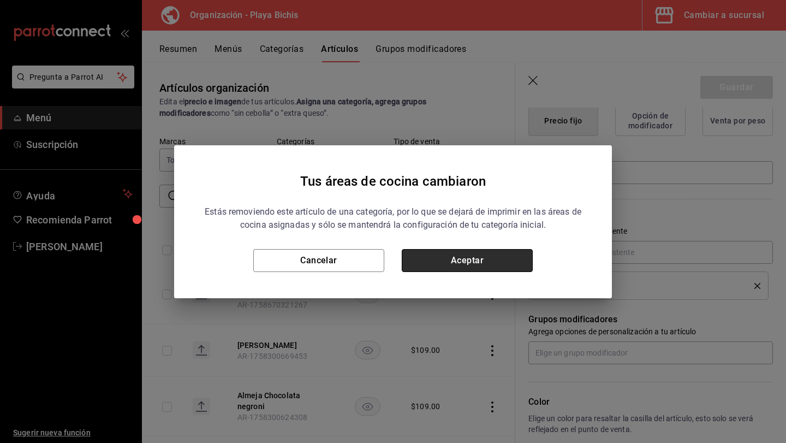
click at [511, 251] on button "Aceptar" at bounding box center [467, 260] width 131 height 23
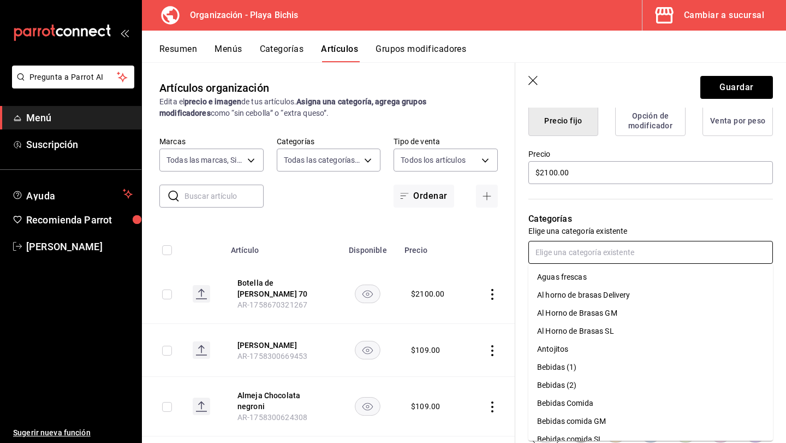
click at [573, 255] on input "text" at bounding box center [650, 252] width 245 height 23
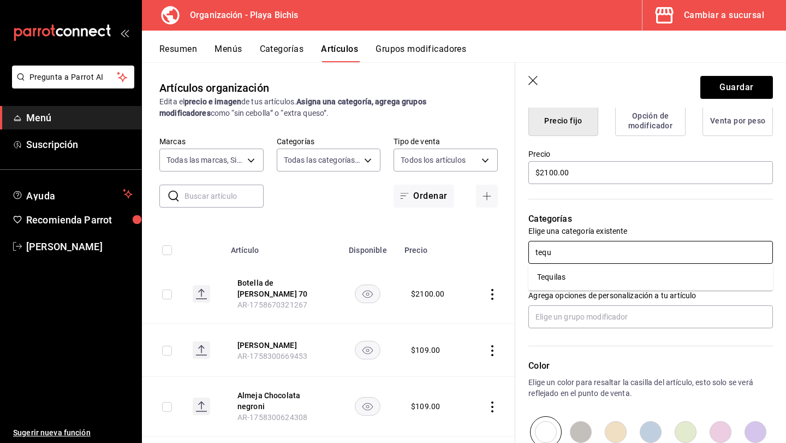
type input "tequi"
click at [581, 275] on li "Tequilas" at bounding box center [650, 277] width 245 height 18
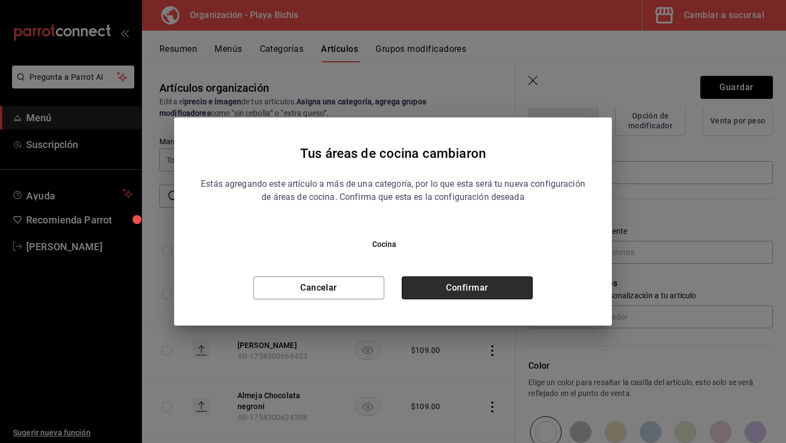
click at [487, 285] on button "Confirmar" at bounding box center [467, 287] width 131 height 23
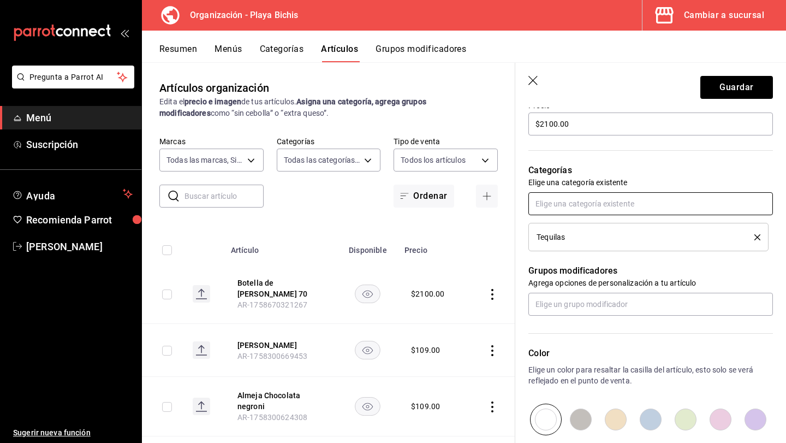
scroll to position [315, 0]
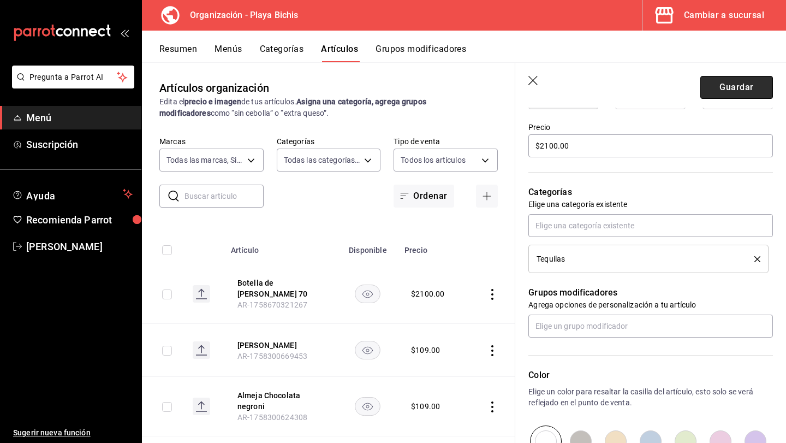
click at [732, 88] on button "Guardar" at bounding box center [736, 87] width 73 height 23
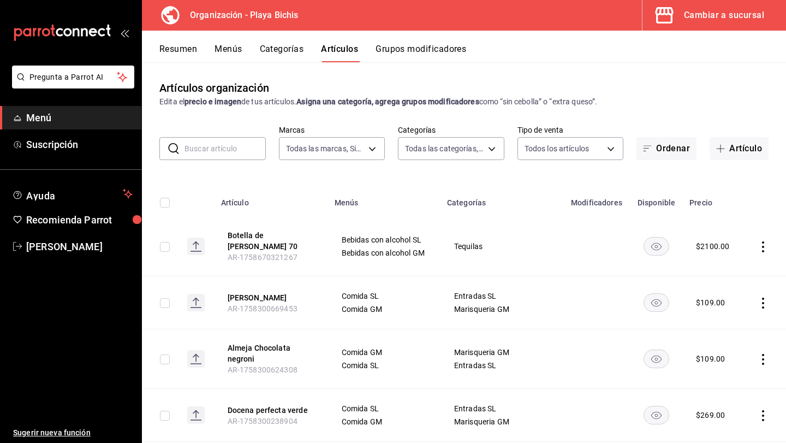
click at [761, 245] on icon "actions" at bounding box center [763, 246] width 11 height 11
click at [727, 270] on span "Editar" at bounding box center [730, 268] width 28 height 11
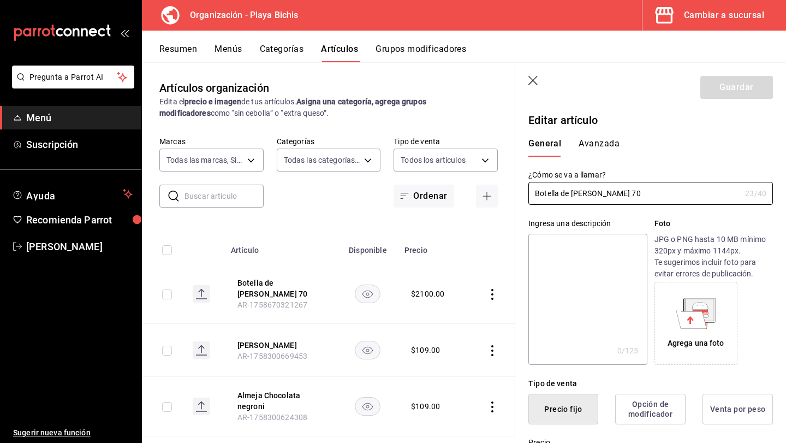
click at [603, 142] on button "Avanzada" at bounding box center [599, 147] width 41 height 19
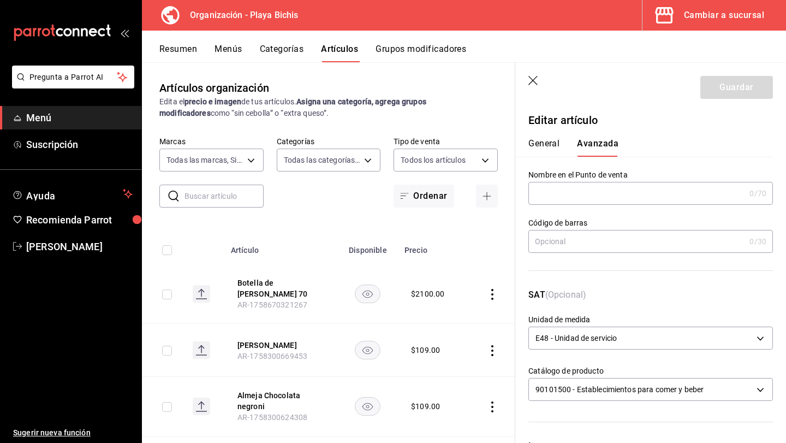
click at [533, 83] on icon "button" at bounding box center [533, 81] width 11 height 11
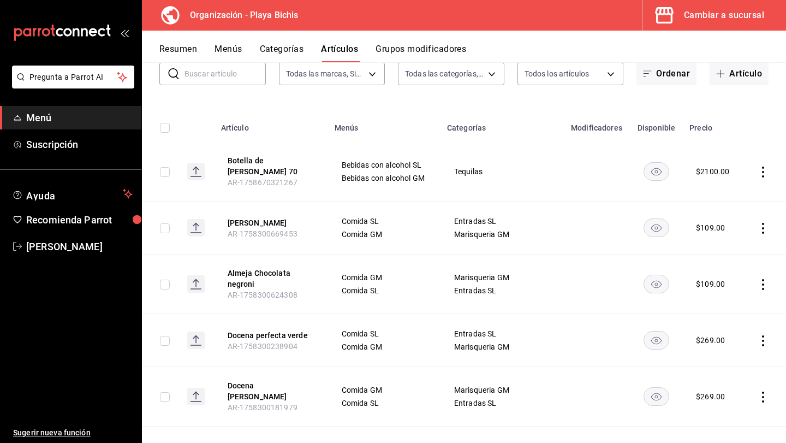
scroll to position [79, 0]
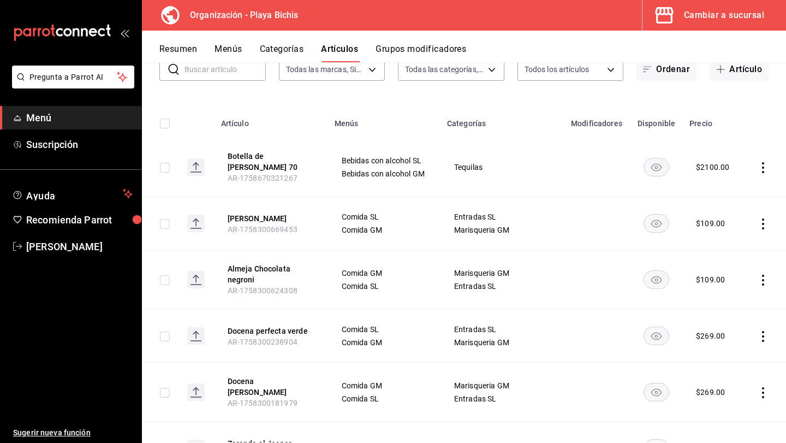
click at [166, 47] on button "Resumen" at bounding box center [178, 53] width 38 height 19
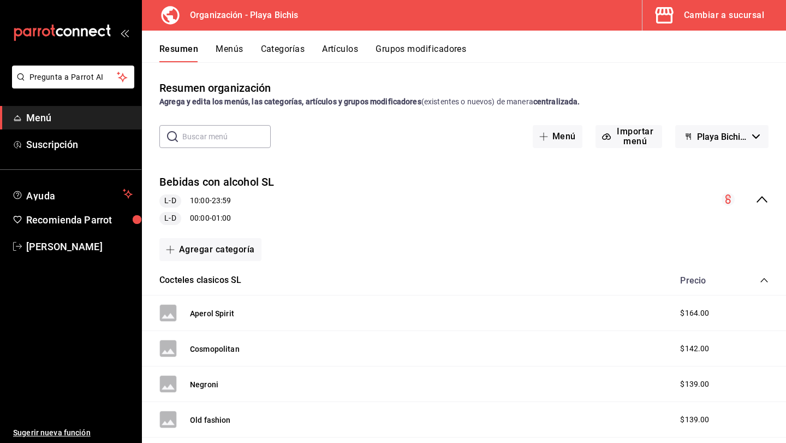
click at [766, 198] on icon "collapse-menu-row" at bounding box center [761, 199] width 13 height 13
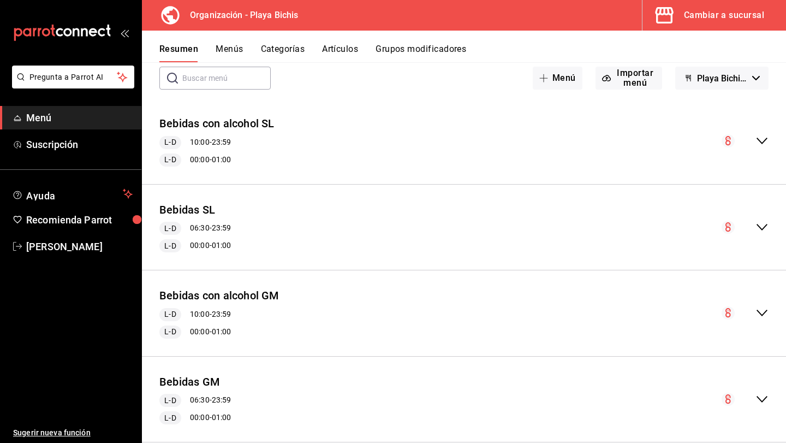
scroll to position [80, 0]
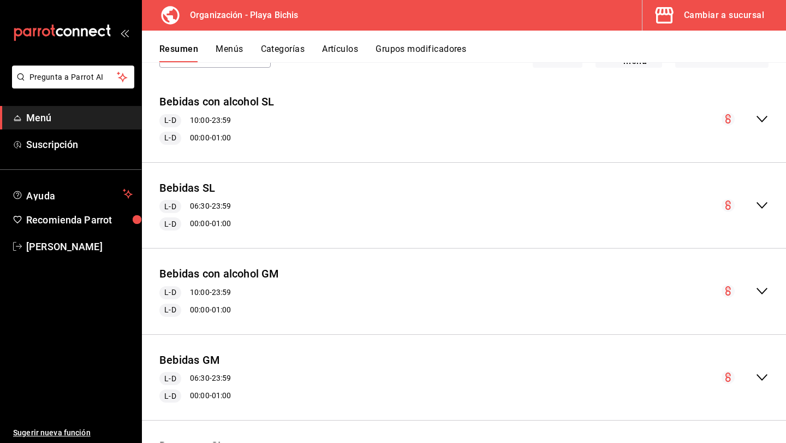
click at [763, 294] on icon "collapse-menu-row" at bounding box center [761, 290] width 13 height 13
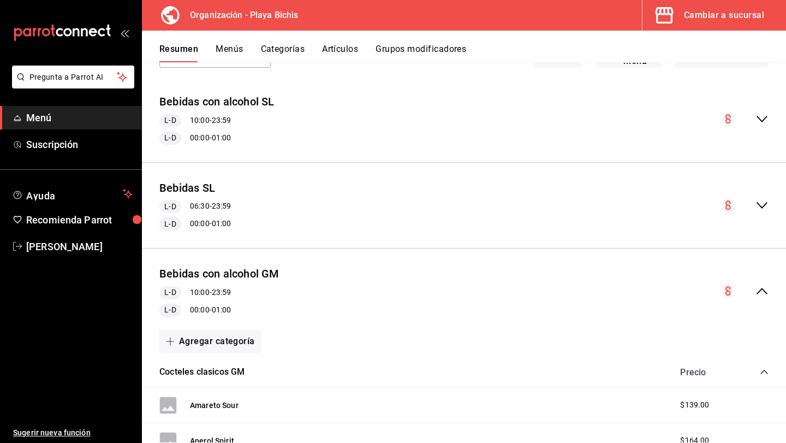
click at [778, 296] on div "Bebidas con alcohol GM L-D 10:00 - 23:59 L-D 00:00 - 01:00" at bounding box center [464, 291] width 644 height 68
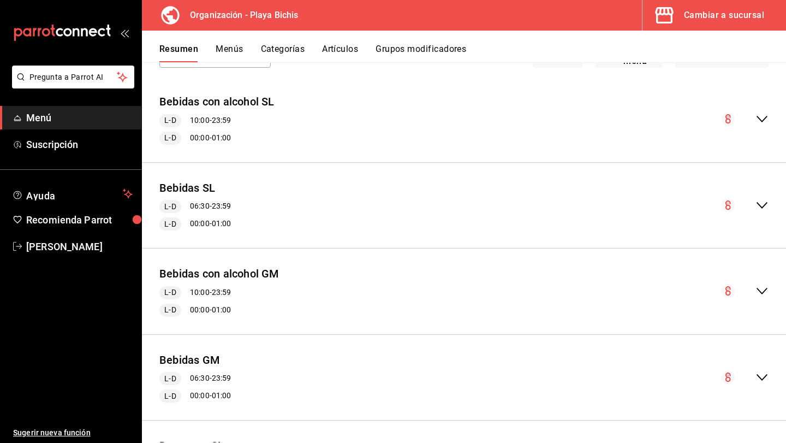
click at [233, 53] on button "Menús" at bounding box center [229, 53] width 27 height 19
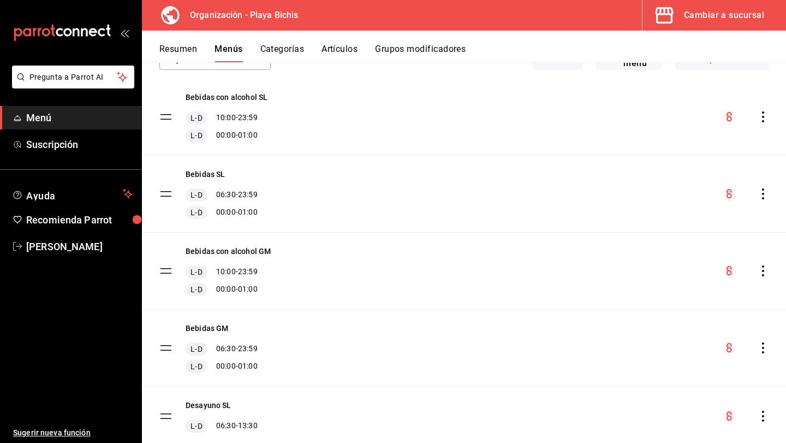
scroll to position [80, 0]
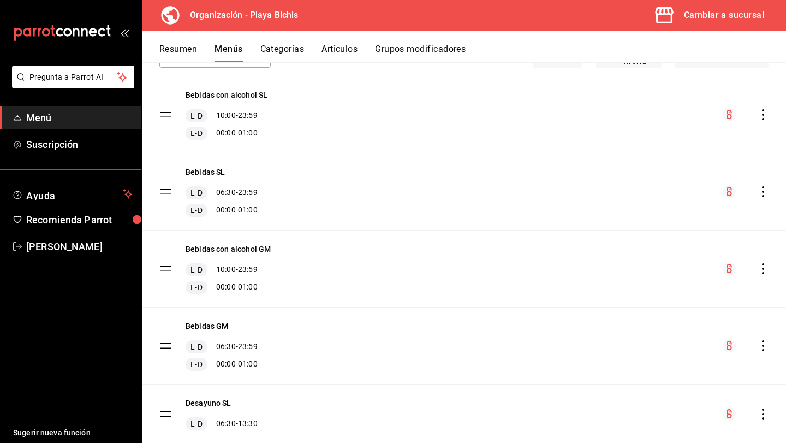
click at [768, 269] on div "Bebidas con alcohol GM L-D 10:00 - 23:59 L-D 00:00 - 01:00" at bounding box center [464, 268] width 644 height 76
click at [763, 271] on icon "actions" at bounding box center [763, 268] width 11 height 11
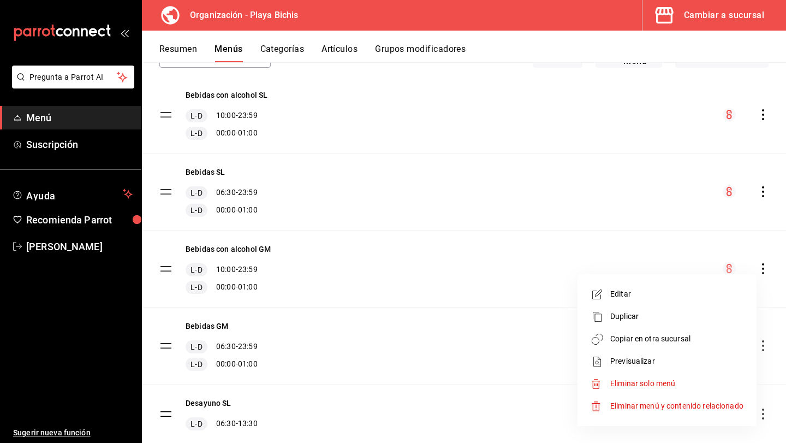
click at [681, 344] on span "Copiar en otra sucursal" at bounding box center [676, 338] width 133 height 11
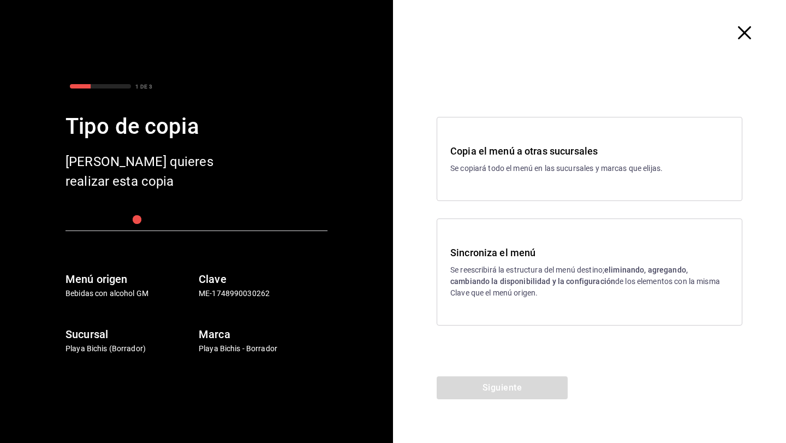
click at [532, 280] on strong "eliminando, agregando, cambiando la disponibilidad y la configuración" at bounding box center [568, 275] width 237 height 20
click at [503, 384] on button "Siguiente" at bounding box center [502, 387] width 131 height 23
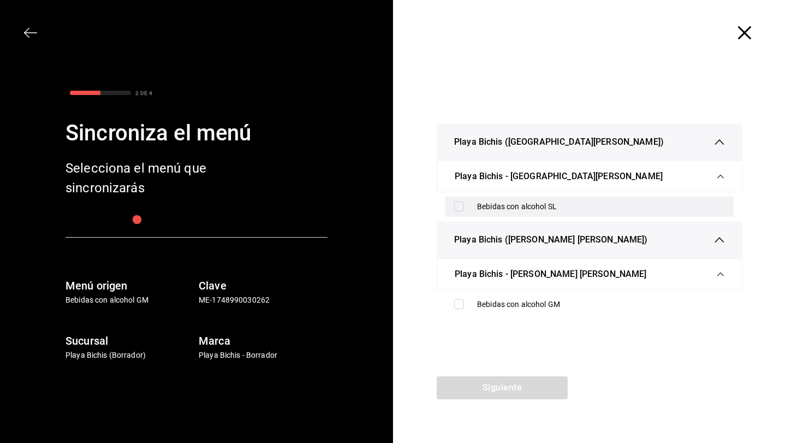
click at [457, 207] on input "checkbox" at bounding box center [459, 206] width 10 height 10
checkbox input "true"
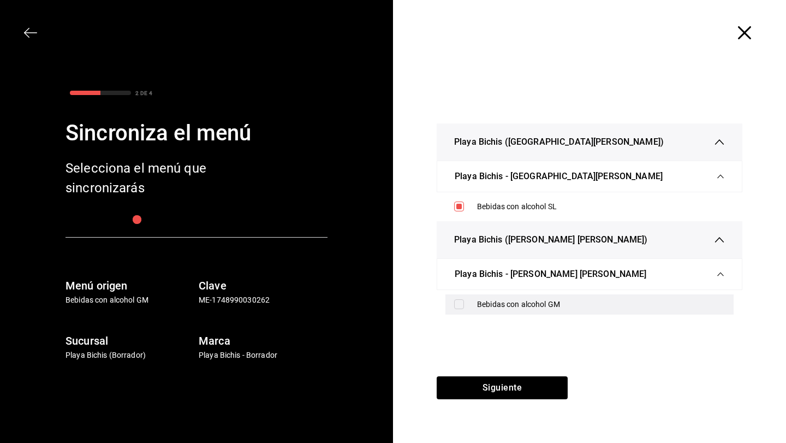
click at [458, 310] on div "Bebidas con alcohol GM" at bounding box center [589, 304] width 288 height 20
checkbox input "true"
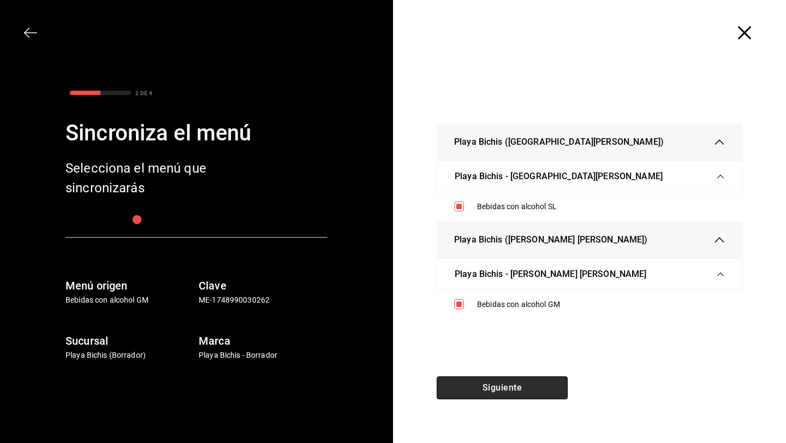
click at [489, 382] on button "Siguiente" at bounding box center [502, 387] width 131 height 23
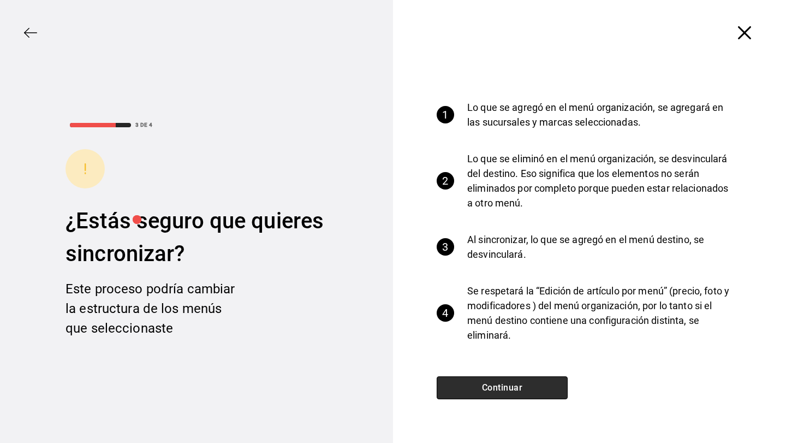
click at [489, 385] on button "Continuar" at bounding box center [502, 387] width 131 height 23
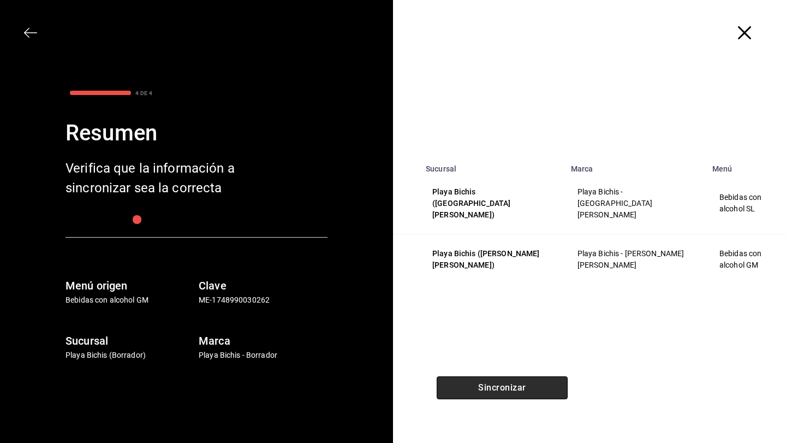
click at [489, 385] on button "Sincronizar" at bounding box center [502, 387] width 131 height 23
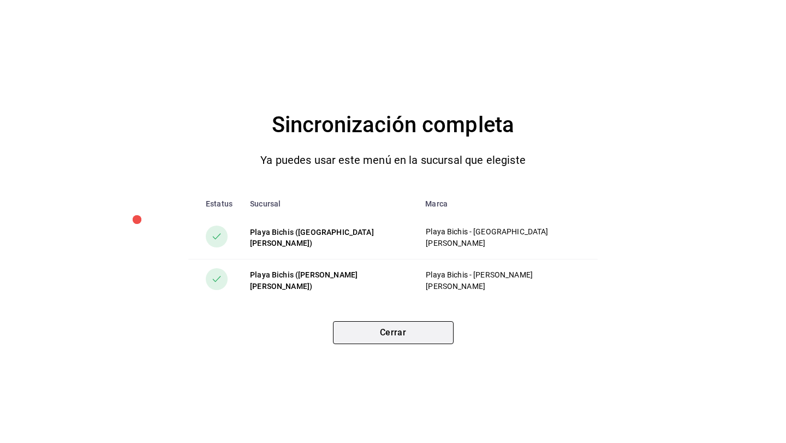
click at [372, 341] on button "Cerrar" at bounding box center [393, 332] width 121 height 23
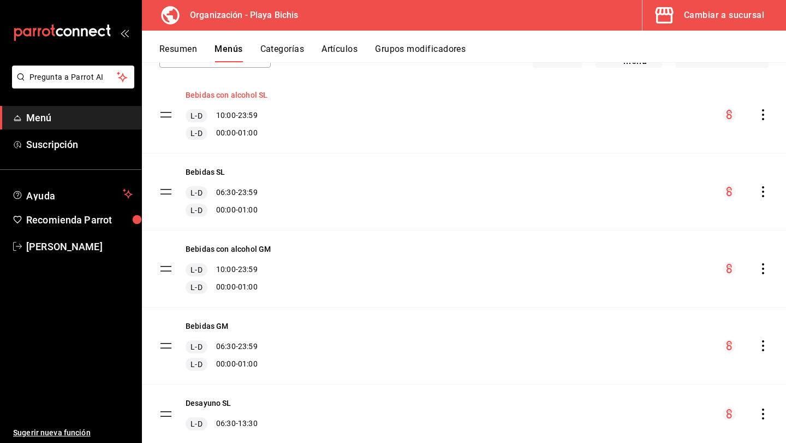
scroll to position [0, 0]
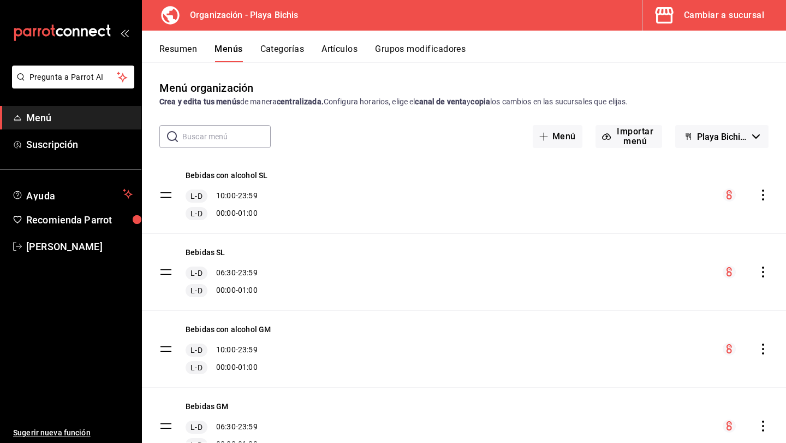
click at [339, 47] on button "Artículos" at bounding box center [339, 53] width 36 height 19
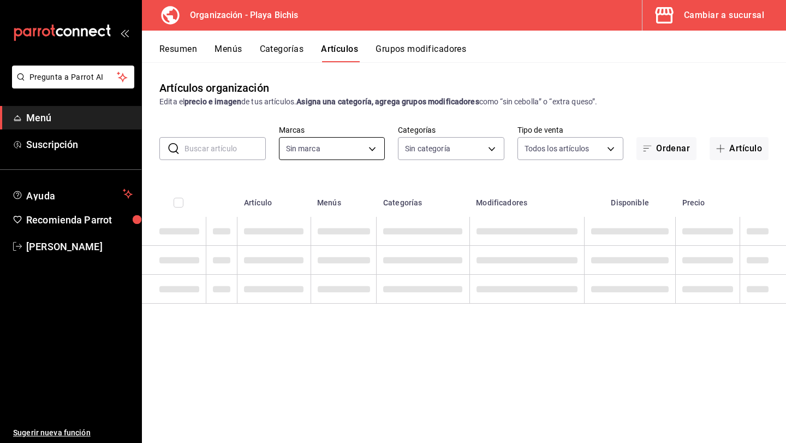
type input "2b6203e3-68c9-492c-8139-d2404e68bc4d,5cffe0c5-1d87-45c7-8974-ad5cddc46f5f"
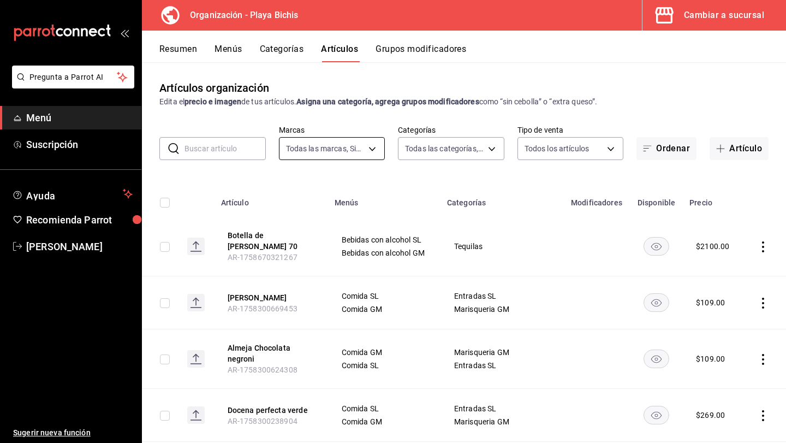
type input "8ebe99e7-8ccb-42e5-9a90-2c7c819c0618,2a1bdb06-3383-4ba0-a971-51aee5cfb993,28e32…"
click at [246, 146] on input "text" at bounding box center [224, 149] width 81 height 22
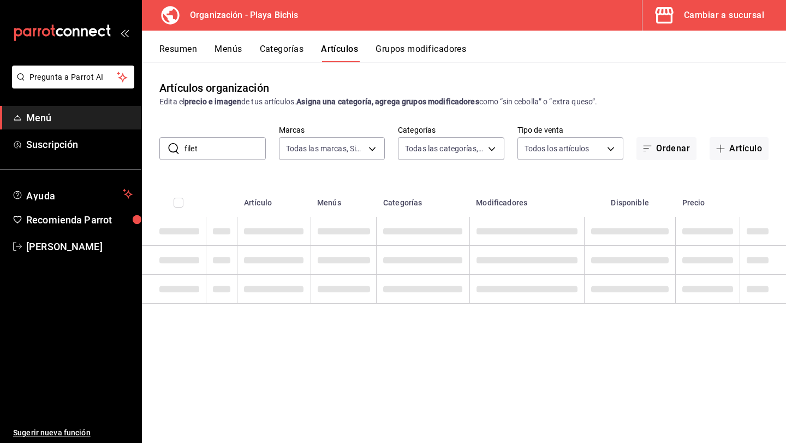
type input "filete"
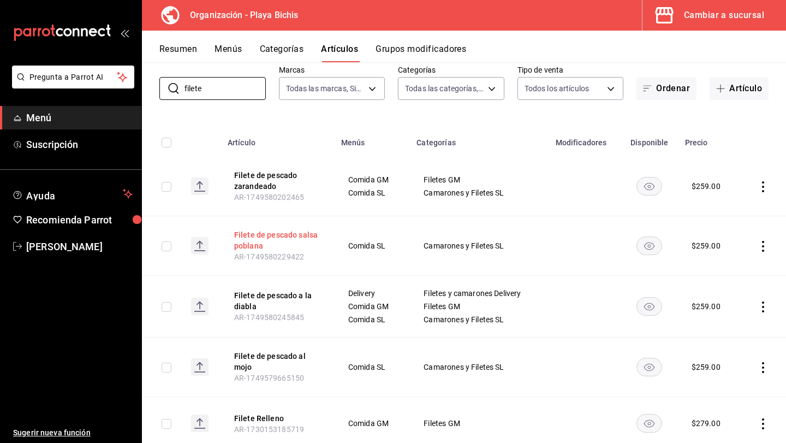
scroll to position [65, 0]
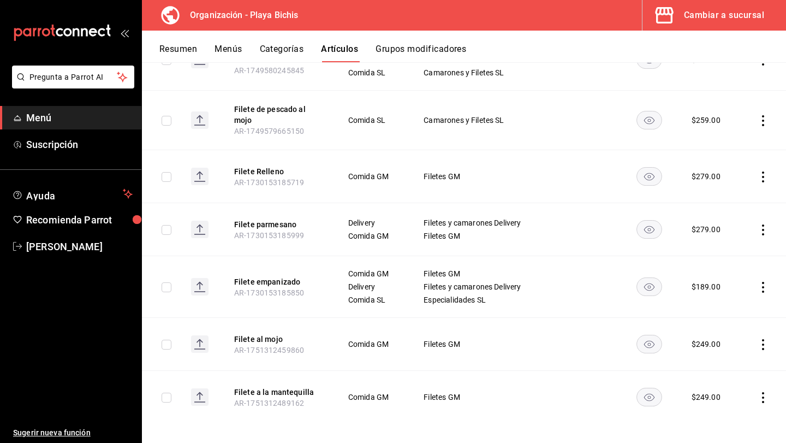
scroll to position [314, 0]
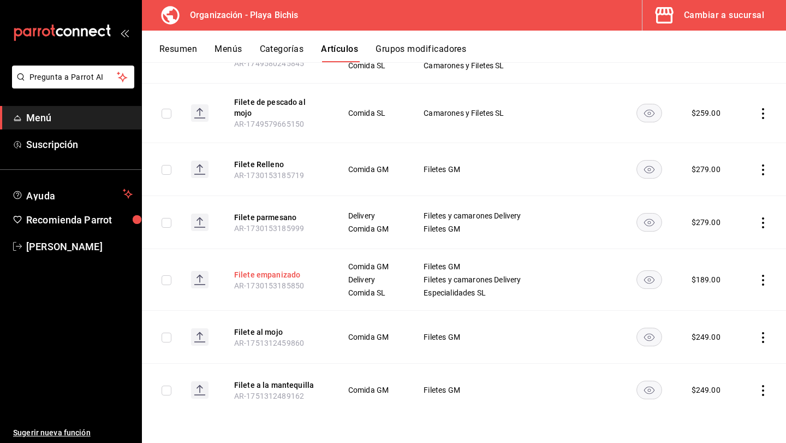
type input "filete"
click at [248, 274] on button "Filete empanizado" at bounding box center [277, 274] width 87 height 11
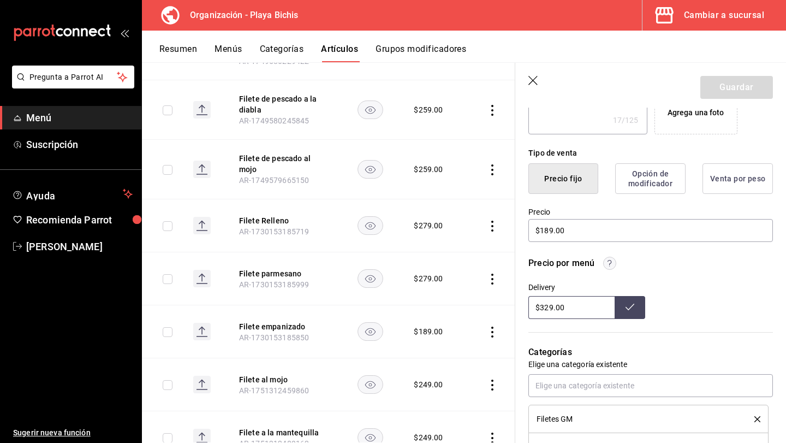
scroll to position [258, 0]
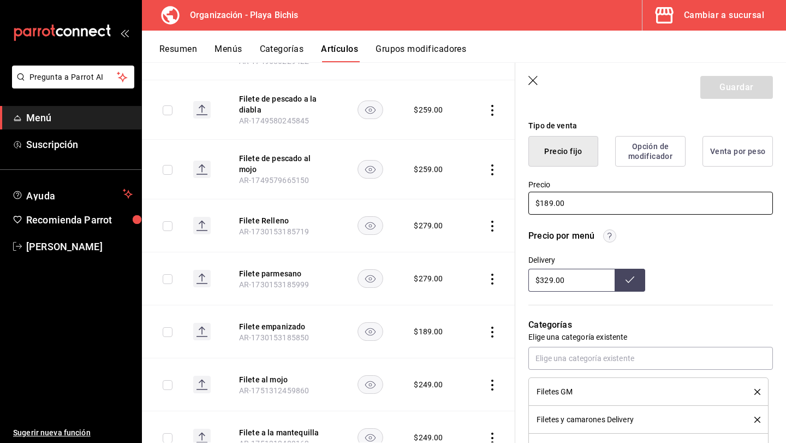
click at [544, 202] on input "$189.00" at bounding box center [650, 203] width 245 height 23
type textarea "x"
type input "$89.00"
type textarea "x"
type input "$289.00"
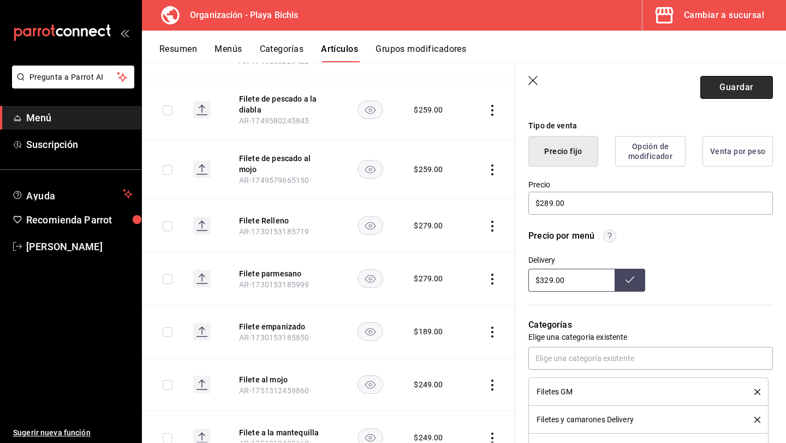
click at [737, 92] on button "Guardar" at bounding box center [736, 87] width 73 height 23
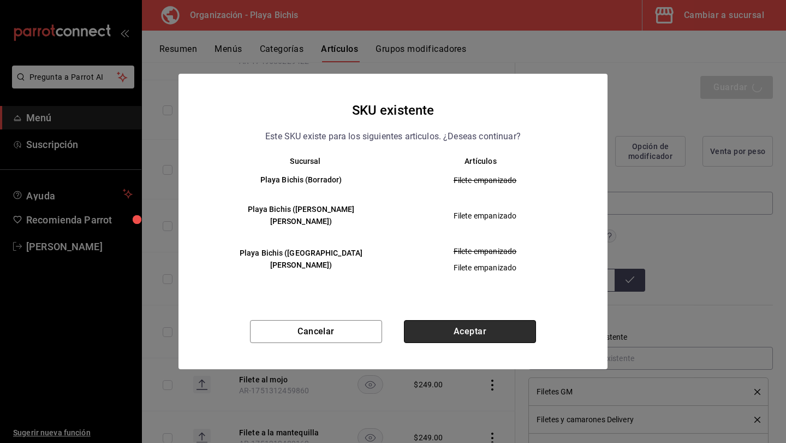
click at [456, 327] on button "Aceptar" at bounding box center [470, 331] width 132 height 23
type textarea "x"
type input "AR-1758670829765"
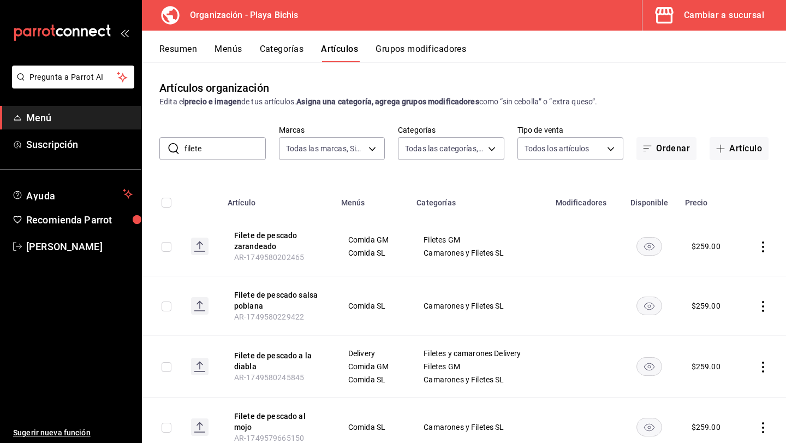
click at [222, 52] on button "Menús" at bounding box center [227, 53] width 27 height 19
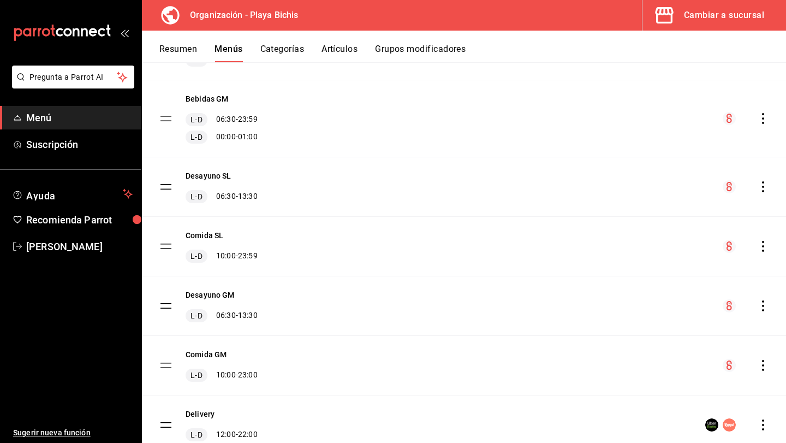
scroll to position [313, 0]
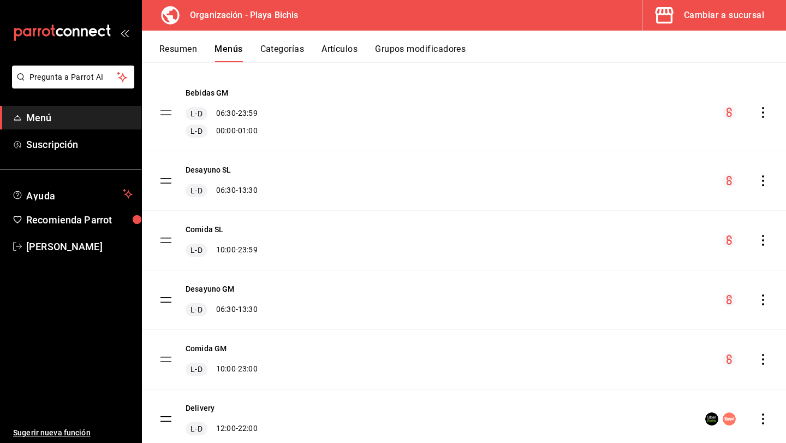
click at [762, 359] on icon "actions" at bounding box center [763, 359] width 2 height 11
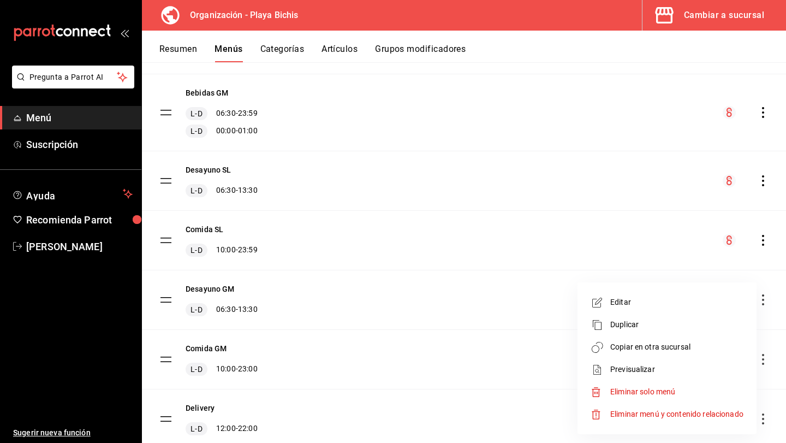
click at [676, 305] on span "Editar" at bounding box center [676, 301] width 133 height 11
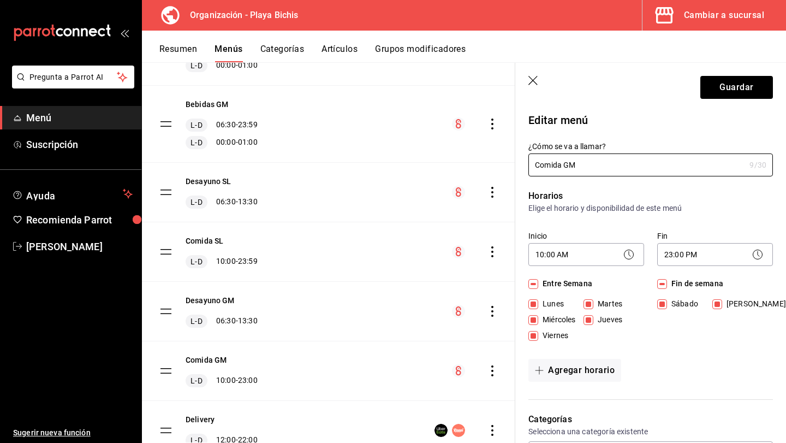
click at [533, 80] on icon "button" at bounding box center [532, 80] width 9 height 9
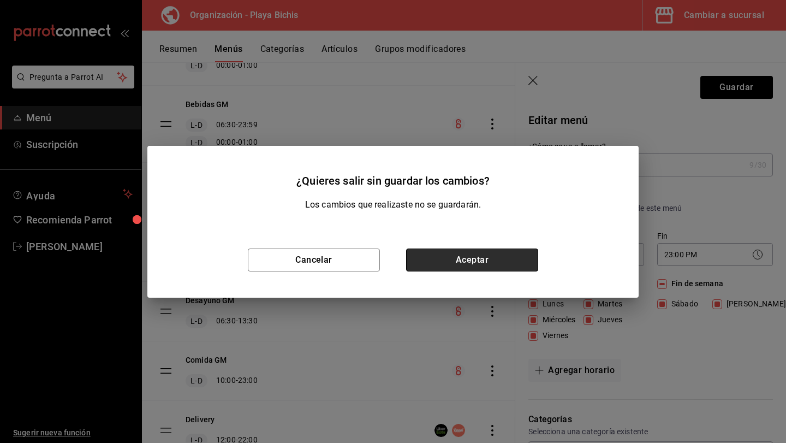
click at [493, 259] on button "Aceptar" at bounding box center [472, 259] width 132 height 23
checkbox input "false"
type input "1758670846368"
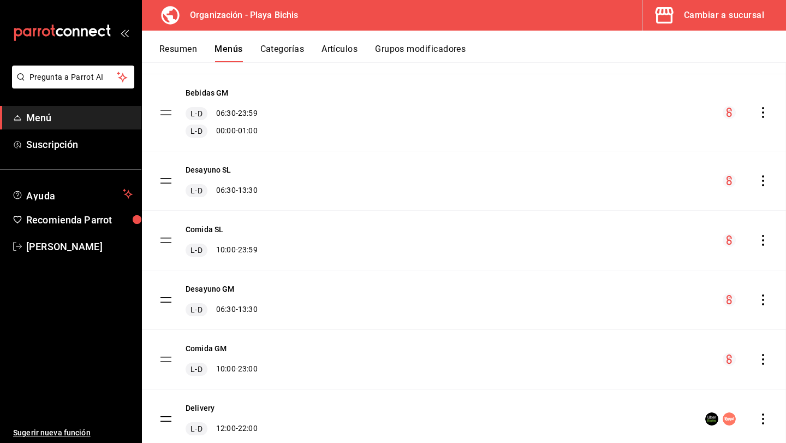
checkbox input "false"
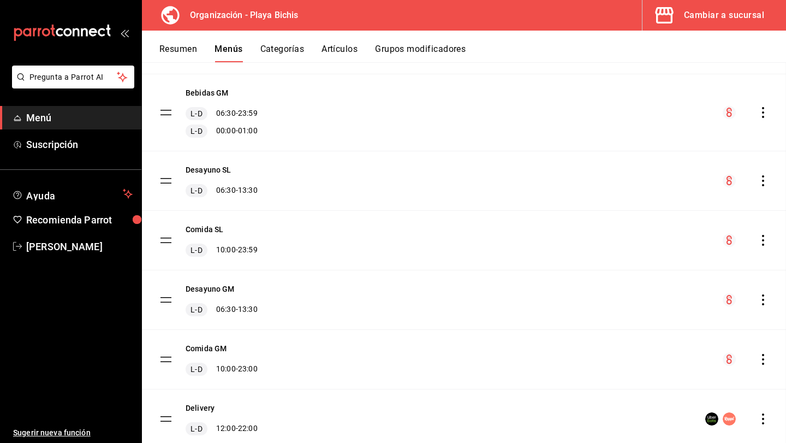
checkbox input "false"
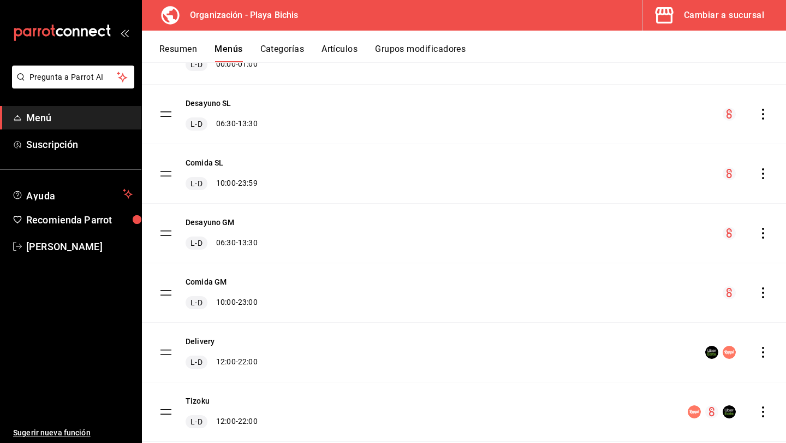
scroll to position [380, 0]
click at [762, 293] on icon "actions" at bounding box center [763, 292] width 2 height 11
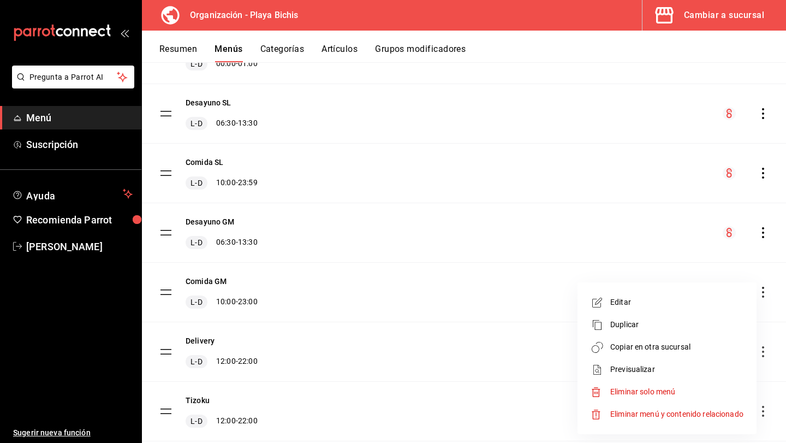
click at [726, 306] on span "Editar" at bounding box center [676, 301] width 133 height 11
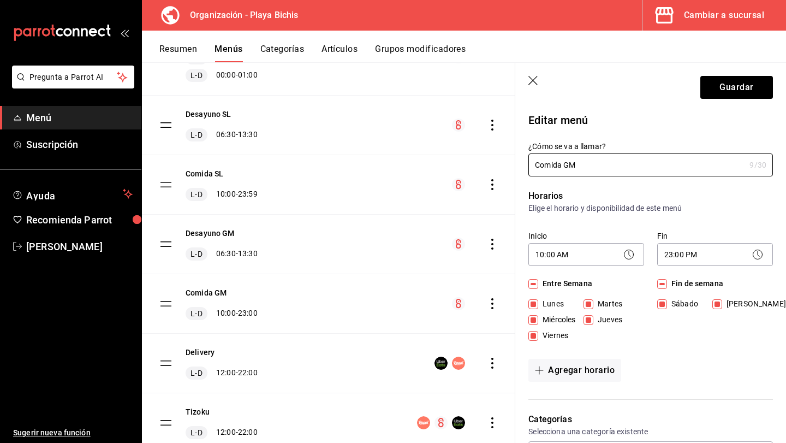
click at [527, 87] on header "Guardar" at bounding box center [650, 85] width 271 height 45
click at [538, 72] on header "Guardar" at bounding box center [650, 85] width 271 height 45
click at [533, 78] on icon "button" at bounding box center [533, 81] width 11 height 11
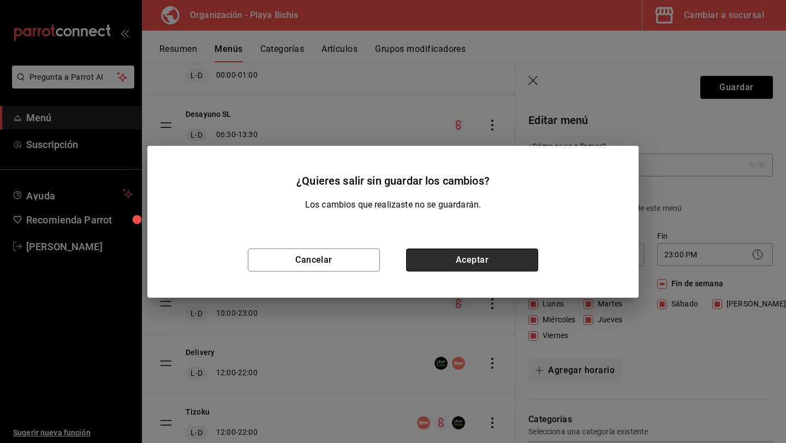
click at [466, 248] on button "Aceptar" at bounding box center [472, 259] width 132 height 23
checkbox input "false"
type input "1758670897963"
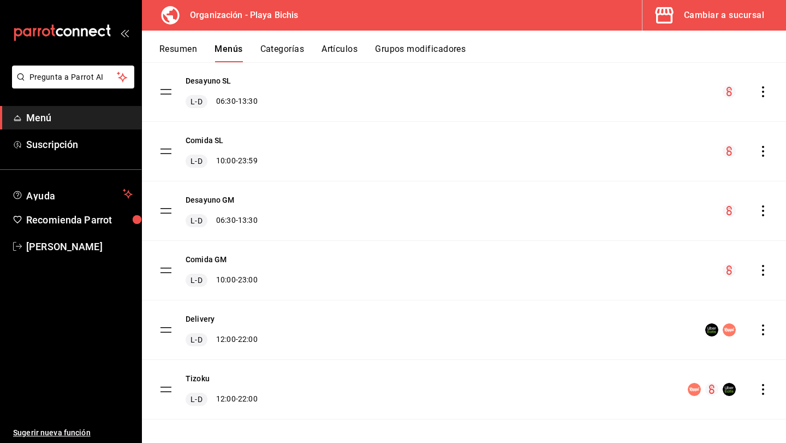
scroll to position [403, 0]
click at [762, 270] on icon "actions" at bounding box center [763, 269] width 11 height 11
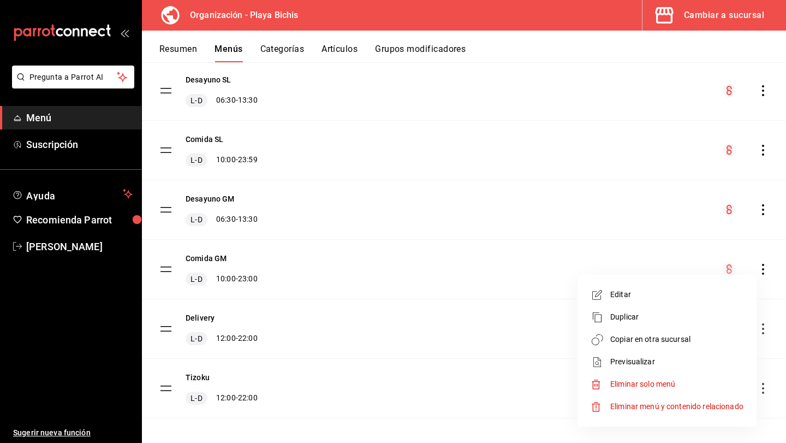
click at [700, 342] on span "Copiar en otra sucursal" at bounding box center [676, 338] width 133 height 11
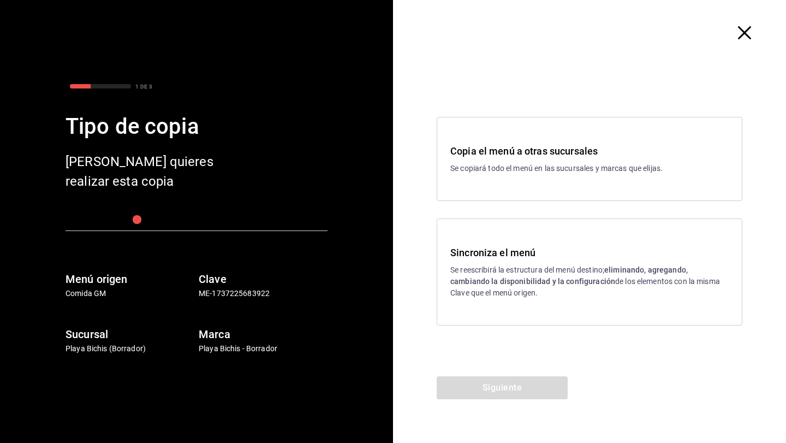
click at [599, 290] on p "Se reescribirá la estructura del menú destino; eliminando, agregando, cambiando…" at bounding box center [589, 281] width 278 height 34
click at [512, 388] on button "Siguiente" at bounding box center [502, 387] width 131 height 23
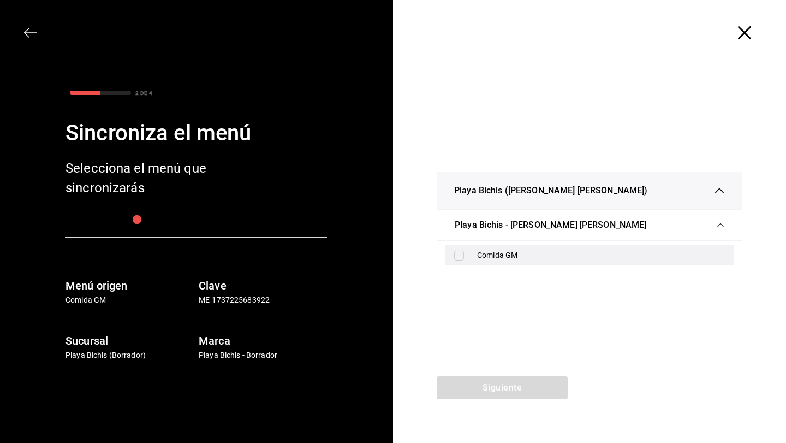
click at [463, 255] on input "checkbox" at bounding box center [459, 256] width 10 height 10
checkbox input "true"
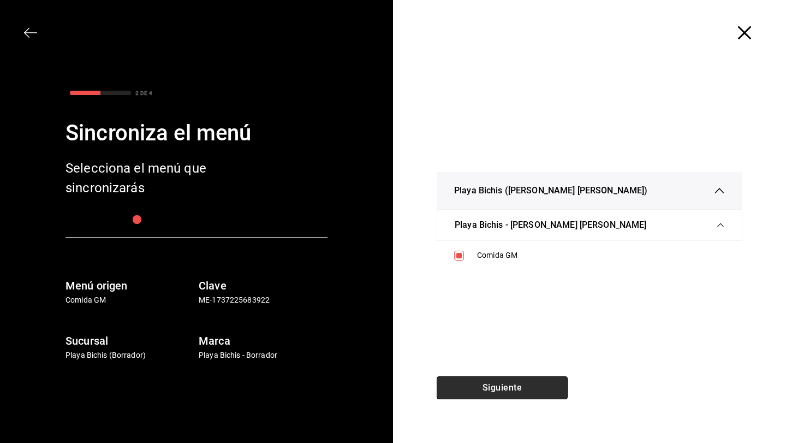
click at [507, 390] on button "Siguiente" at bounding box center [502, 387] width 131 height 23
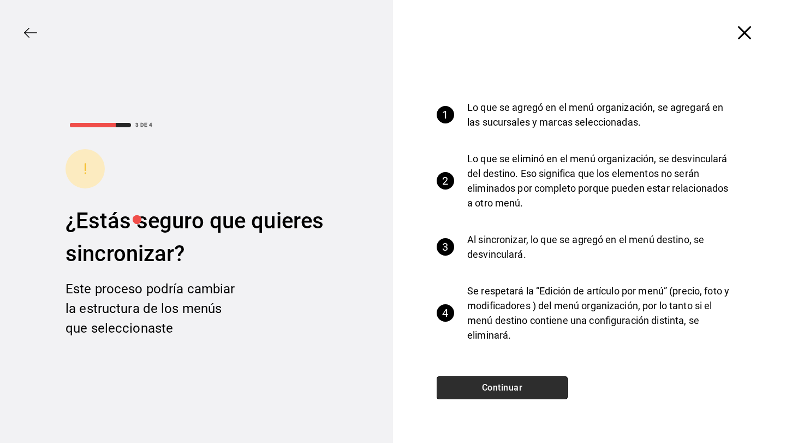
click at [506, 388] on button "Continuar" at bounding box center [502, 387] width 131 height 23
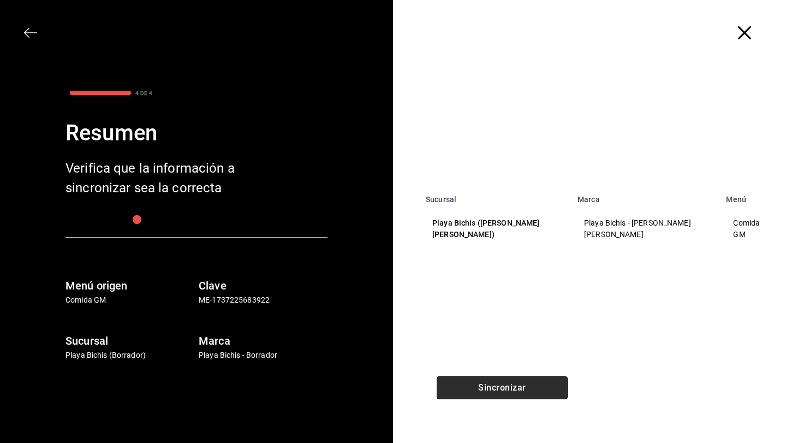
click at [506, 388] on button "Sincronizar" at bounding box center [502, 387] width 131 height 23
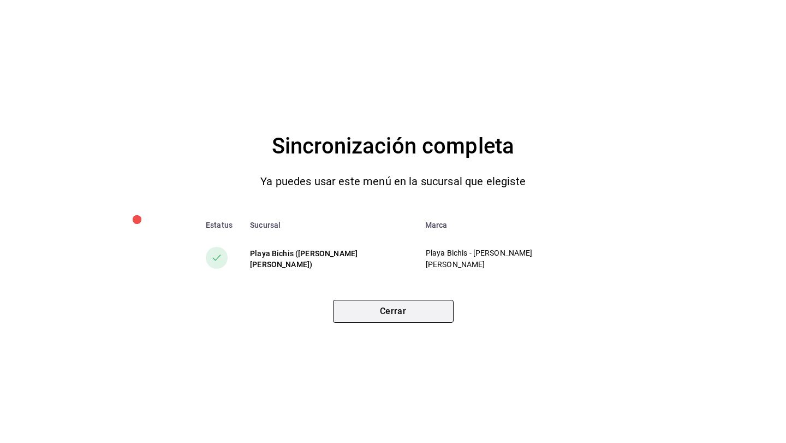
click at [439, 302] on button "Cerrar" at bounding box center [393, 311] width 121 height 23
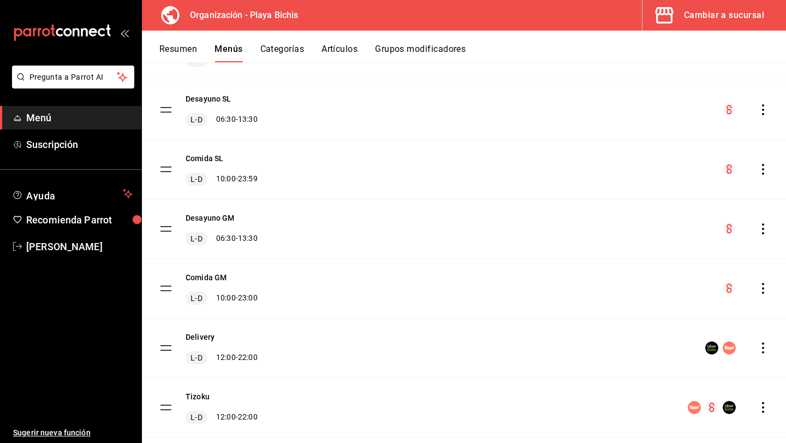
scroll to position [376, 0]
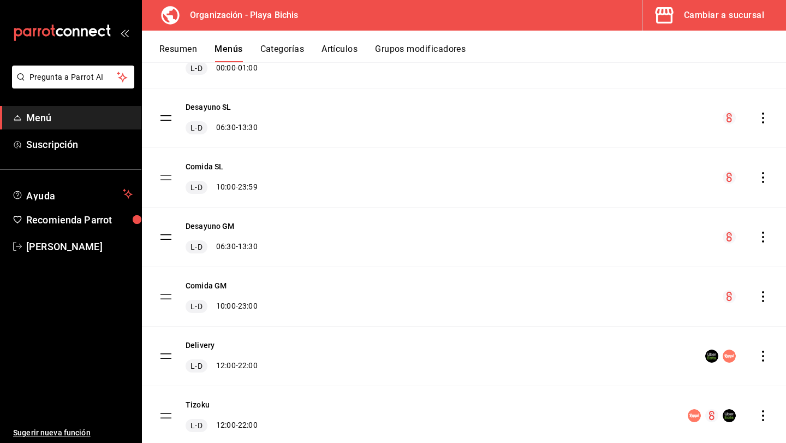
click at [761, 178] on icon "actions" at bounding box center [763, 177] width 11 height 11
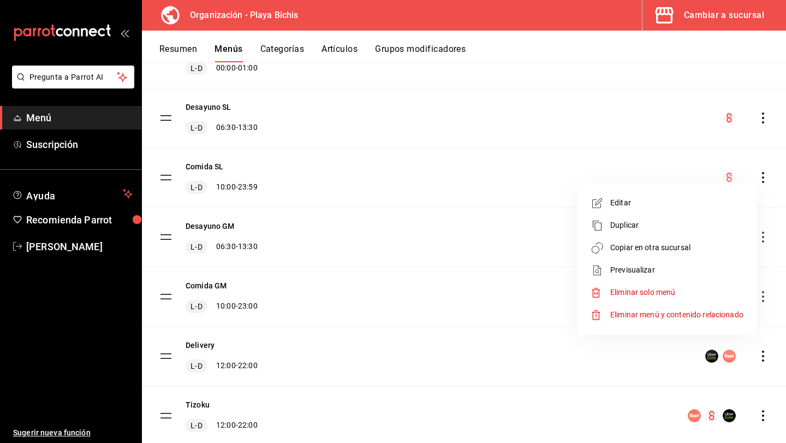
click at [680, 132] on div at bounding box center [393, 221] width 786 height 443
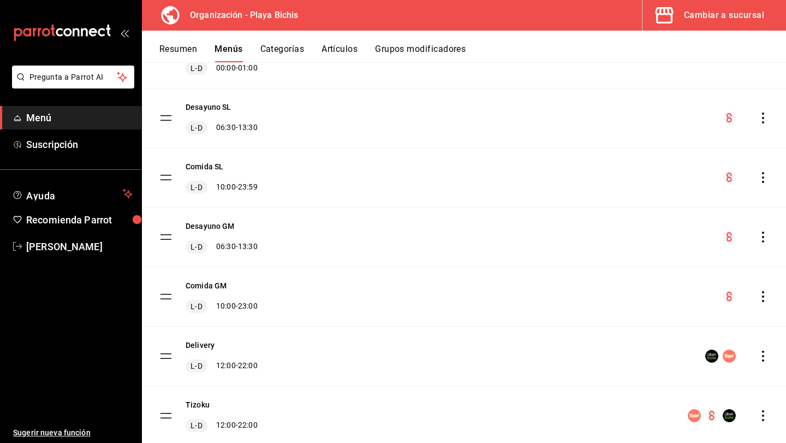
click at [178, 50] on button "Resumen" at bounding box center [178, 53] width 38 height 19
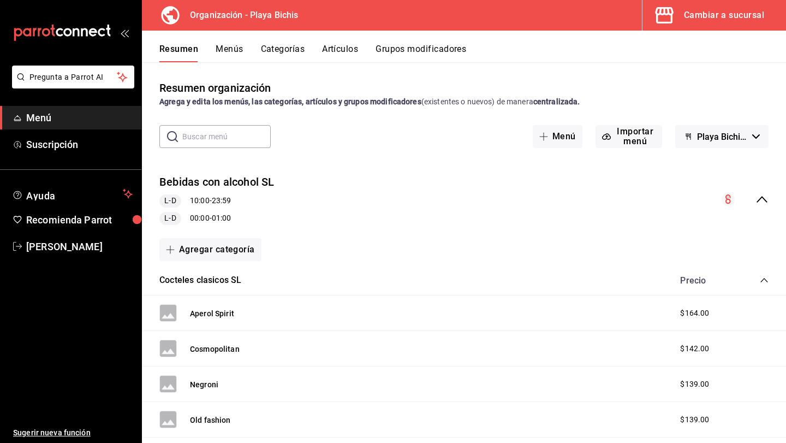
click at [712, 19] on div "Cambiar a sucursal" at bounding box center [724, 15] width 80 height 15
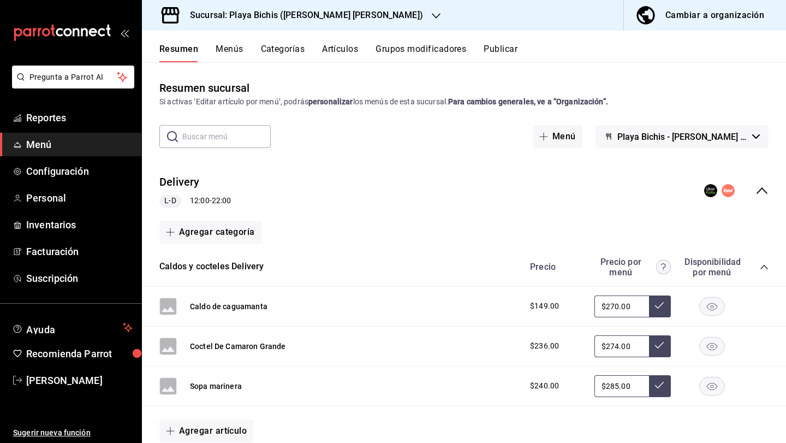
click at [230, 53] on button "Menús" at bounding box center [229, 53] width 27 height 19
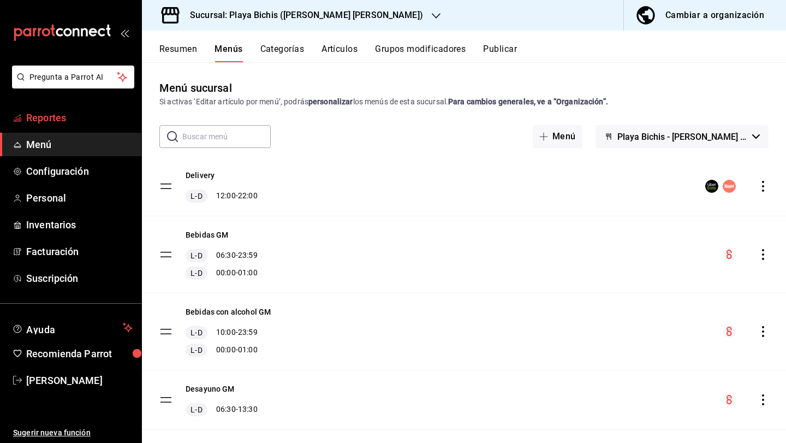
click at [68, 115] on span "Reportes" at bounding box center [79, 117] width 106 height 15
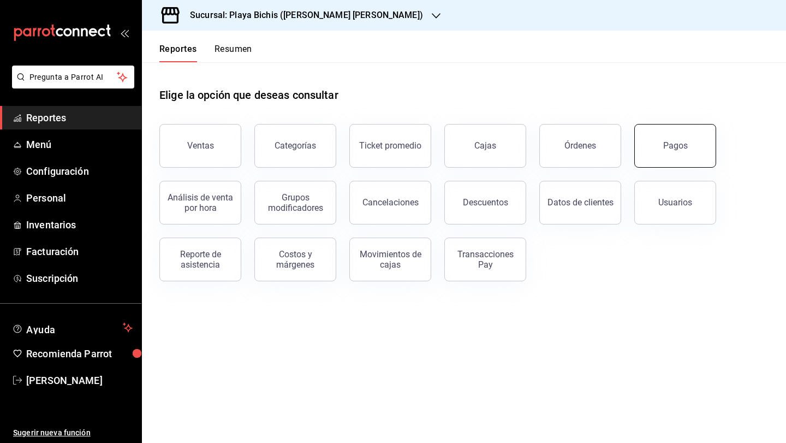
click at [664, 158] on button "Pagos" at bounding box center [675, 146] width 82 height 44
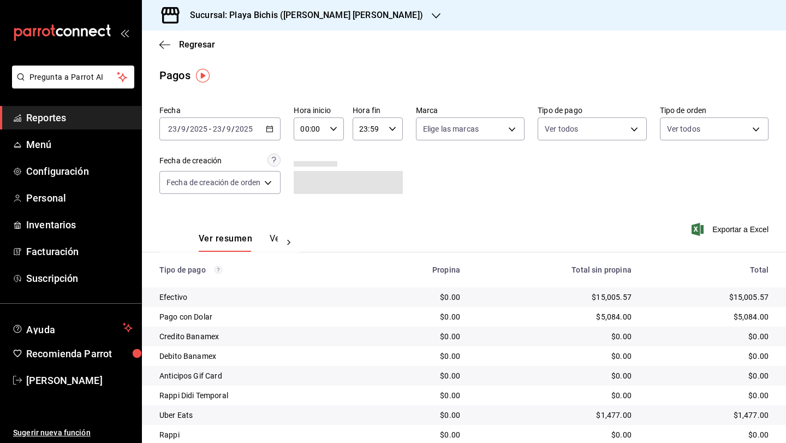
click at [273, 128] on \(Stroke\) "button" at bounding box center [269, 129] width 7 height 6
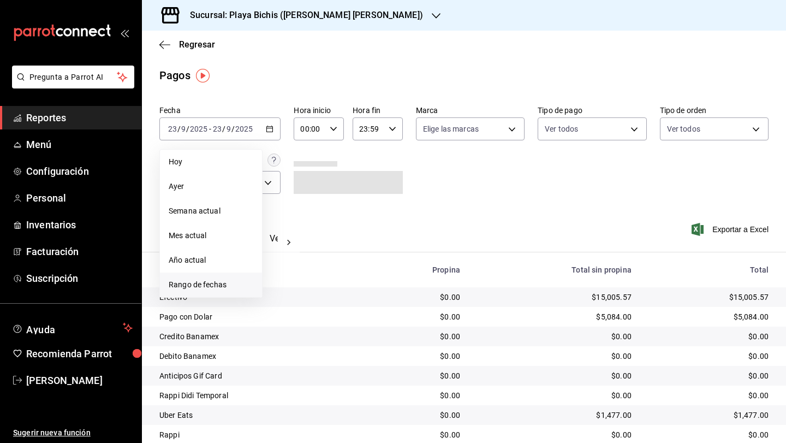
click at [224, 282] on span "Rango de fechas" at bounding box center [211, 284] width 85 height 11
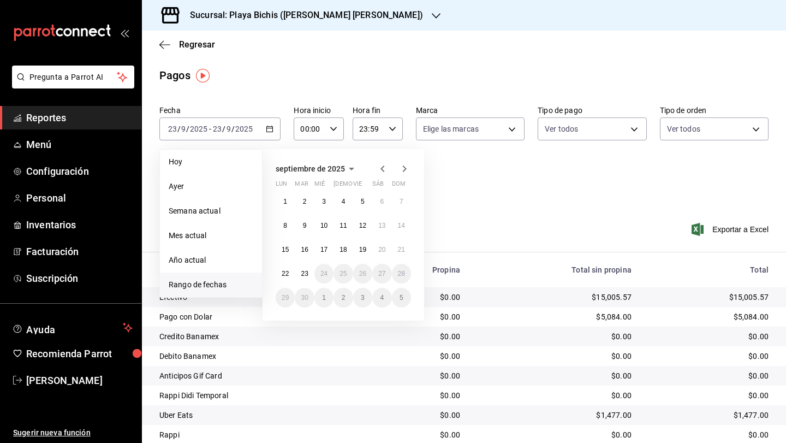
click at [384, 168] on icon "button" at bounding box center [382, 168] width 13 height 13
click at [362, 205] on button "1" at bounding box center [362, 202] width 19 height 20
click at [398, 296] on abbr "31" at bounding box center [401, 298] width 7 height 8
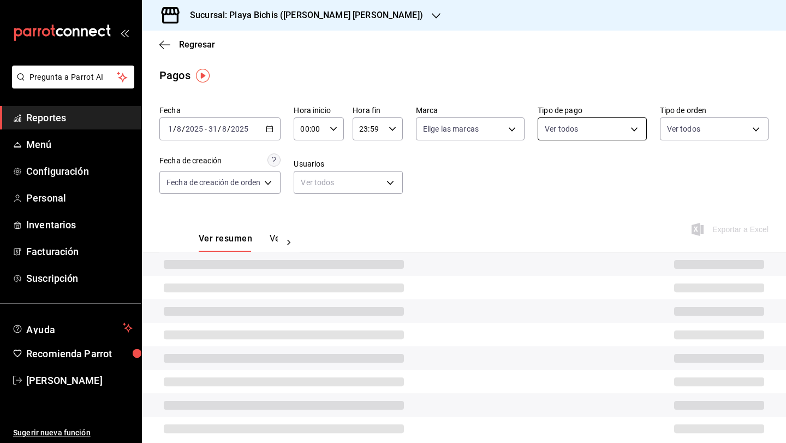
click at [605, 133] on body "Pregunta a Parrot AI Reportes Menú Configuración Personal Inventarios Facturaci…" at bounding box center [393, 221] width 786 height 443
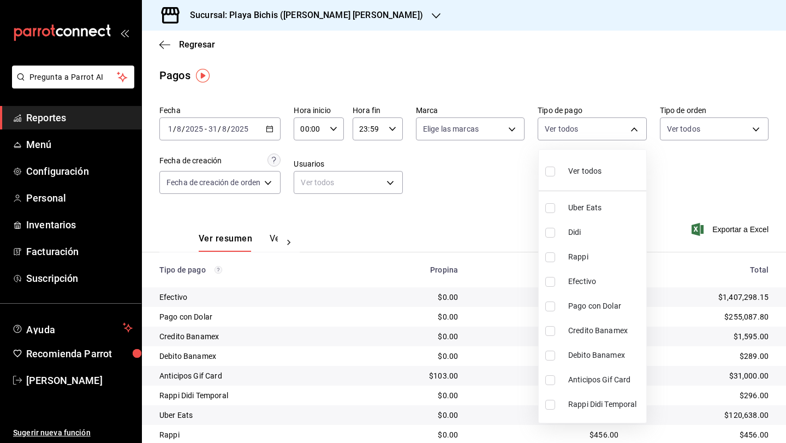
click at [513, 208] on div at bounding box center [393, 221] width 786 height 443
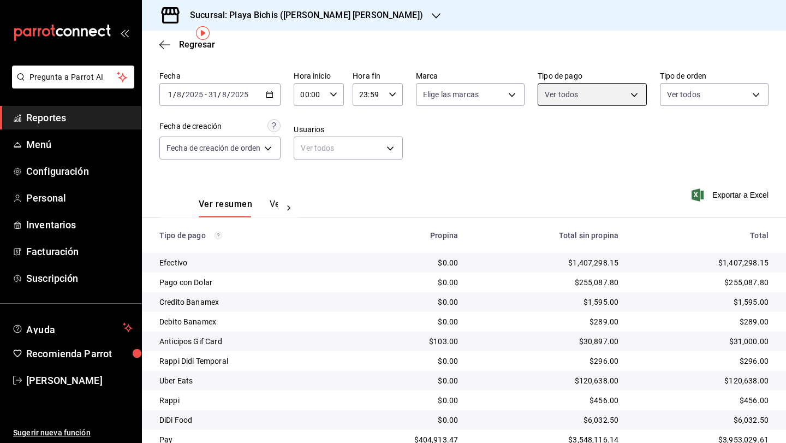
scroll to position [26, 0]
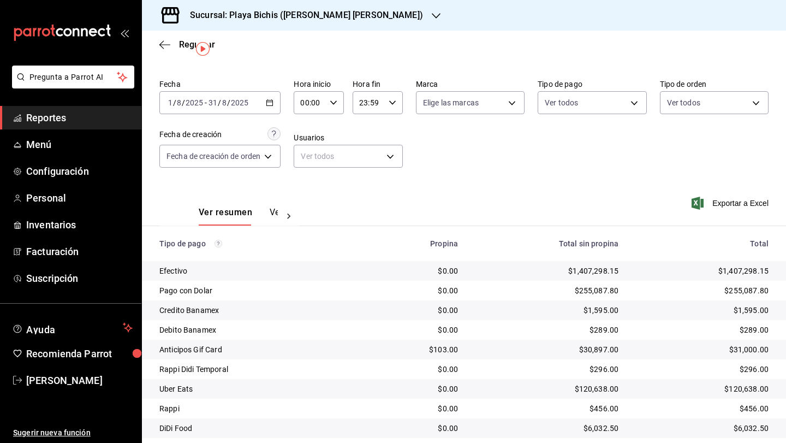
click at [273, 212] on button "Ver pagos" at bounding box center [290, 216] width 41 height 19
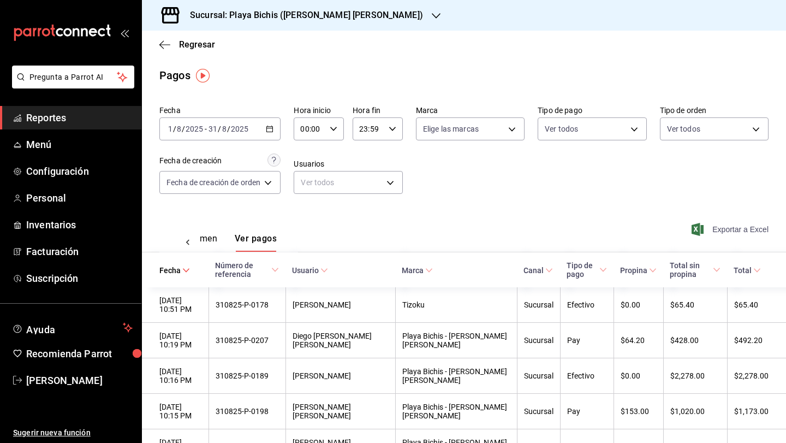
click at [713, 228] on span "Exportar a Excel" at bounding box center [731, 229] width 75 height 13
click at [167, 45] on icon "button" at bounding box center [164, 45] width 11 height 10
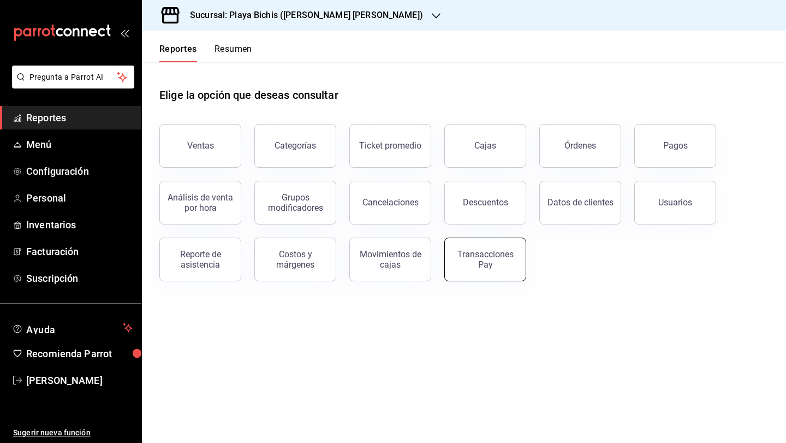
click at [476, 259] on div "Transacciones Pay" at bounding box center [485, 259] width 68 height 21
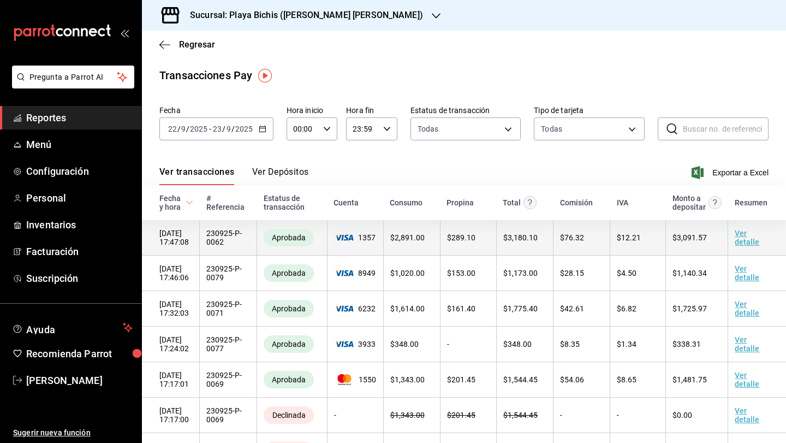
click at [742, 240] on link "Ver detalle" at bounding box center [747, 237] width 25 height 17
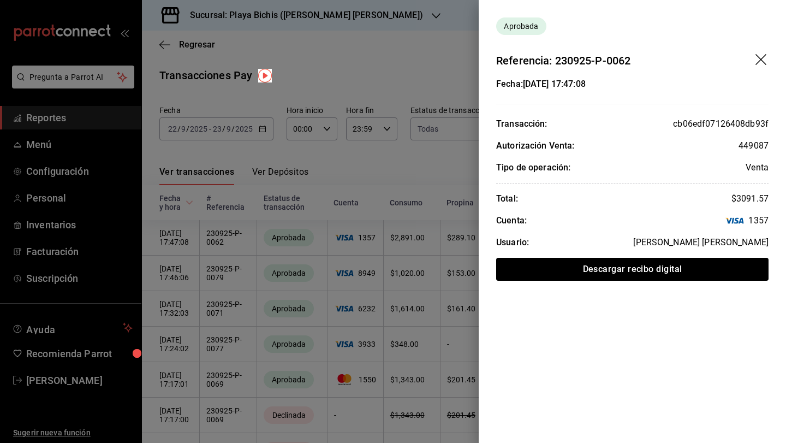
click at [458, 269] on div at bounding box center [393, 221] width 786 height 443
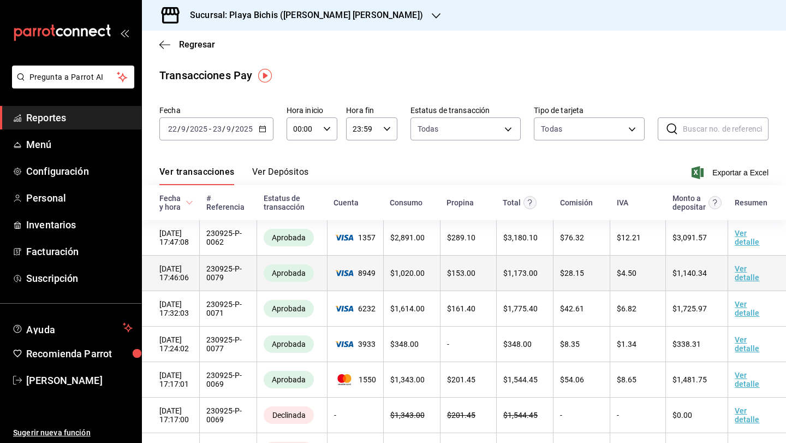
click at [742, 278] on link "Ver detalle" at bounding box center [747, 272] width 25 height 17
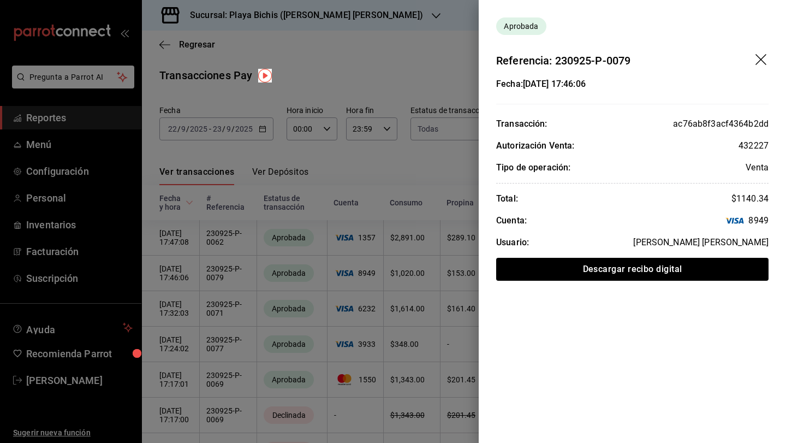
click at [443, 344] on div at bounding box center [393, 221] width 786 height 443
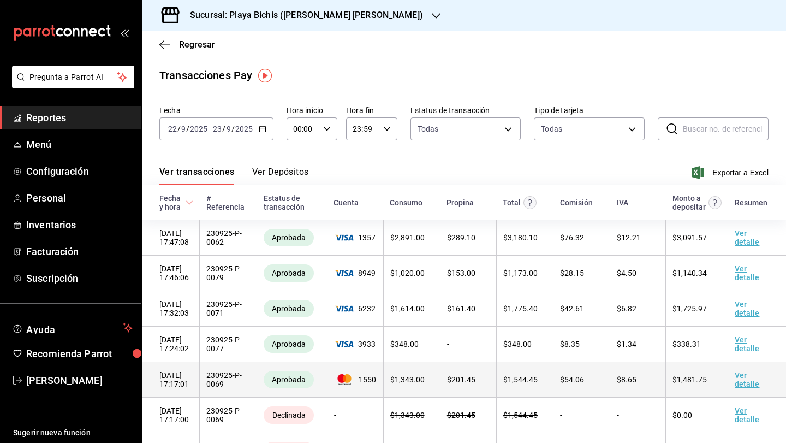
click at [740, 380] on link "Ver detalle" at bounding box center [747, 379] width 25 height 17
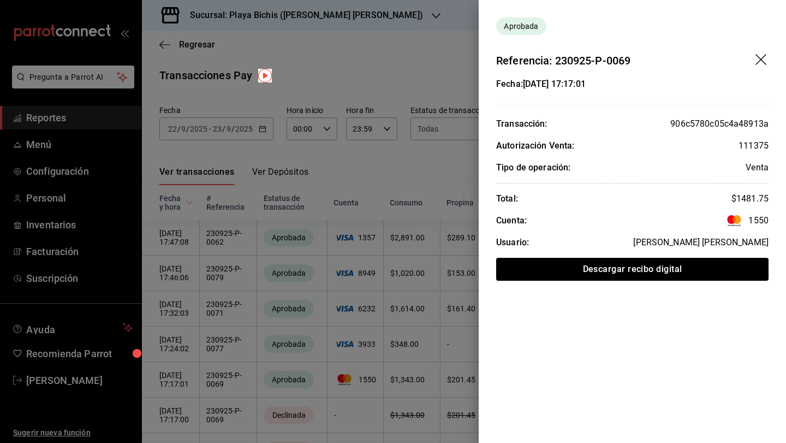
click at [403, 341] on div at bounding box center [393, 221] width 786 height 443
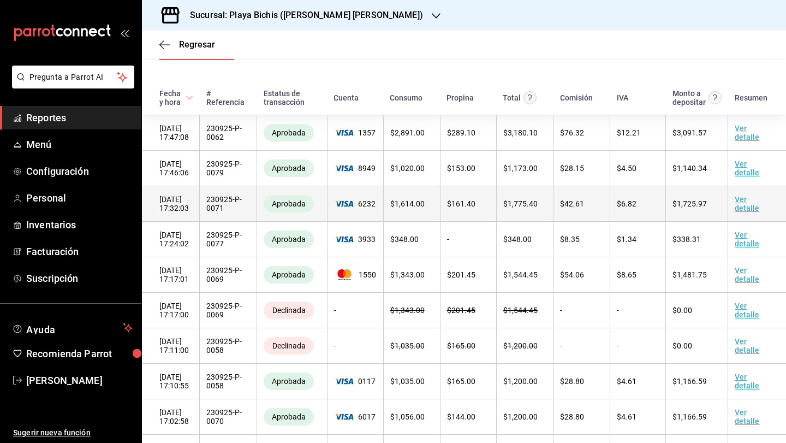
scroll to position [222, 0]
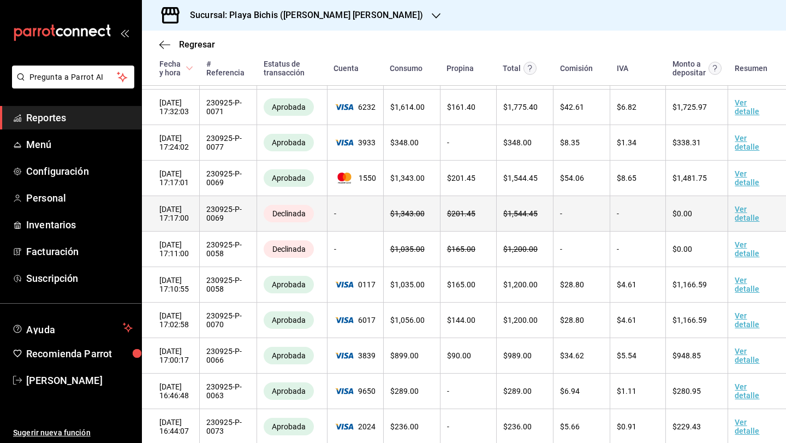
click at [745, 212] on link "Ver detalle" at bounding box center [747, 213] width 25 height 17
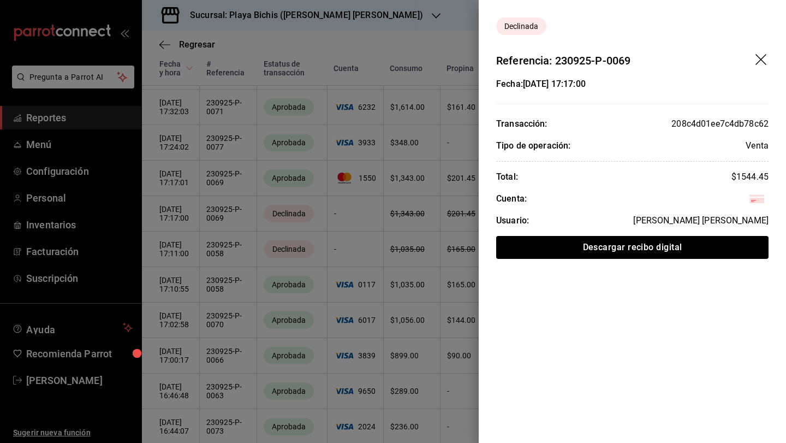
click at [462, 282] on div at bounding box center [393, 221] width 786 height 443
